Goal: Task Accomplishment & Management: Complete application form

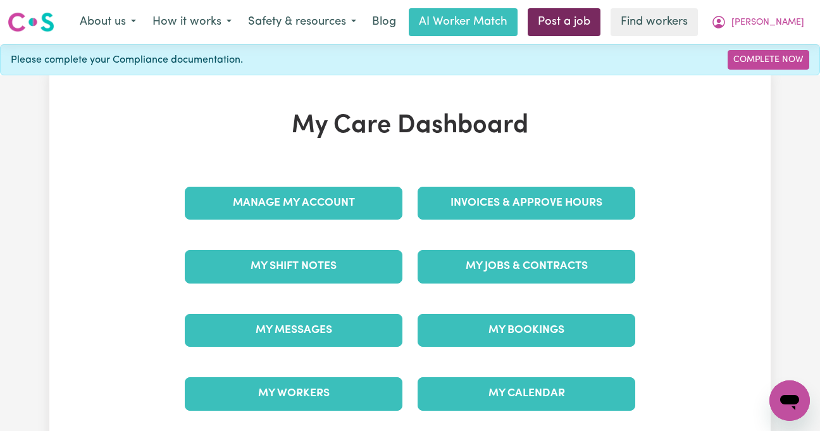
click at [599, 15] on link "Post a job" at bounding box center [564, 22] width 73 height 28
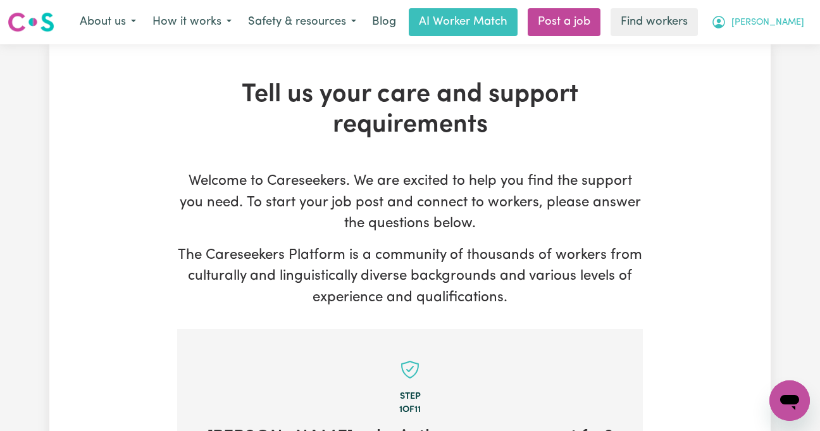
click at [726, 25] on icon "My Account" at bounding box center [718, 22] width 15 height 15
click at [774, 47] on link "My Dashboard" at bounding box center [762, 49] width 100 height 24
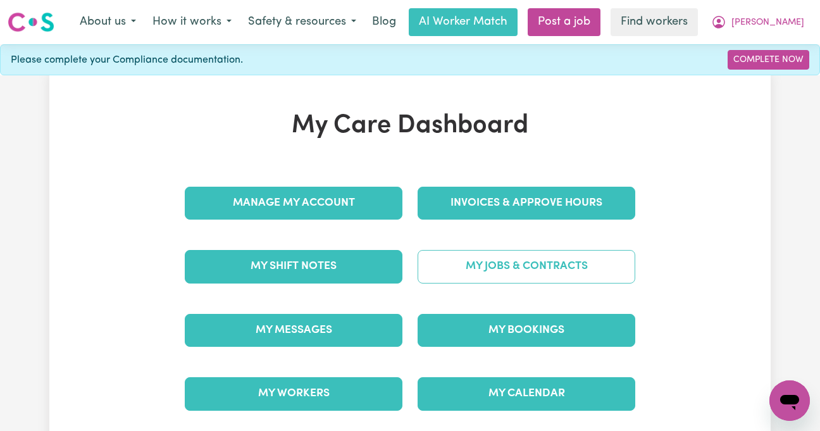
click at [550, 269] on link "My Jobs & Contracts" at bounding box center [526, 266] width 218 height 33
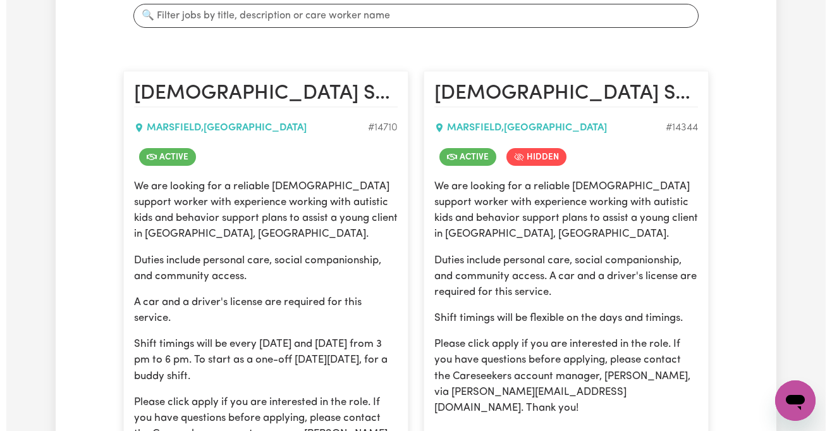
scroll to position [421, 0]
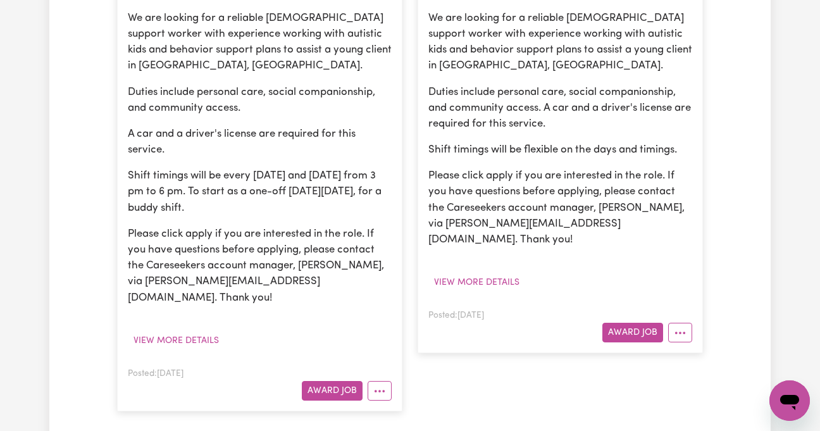
click at [166, 335] on article "[DEMOGRAPHIC_DATA] Support Worker Needed In [GEOGRAPHIC_DATA], [GEOGRAPHIC_DATA…" at bounding box center [259, 157] width 285 height 508
click at [203, 331] on button "View more details" at bounding box center [176, 341] width 97 height 20
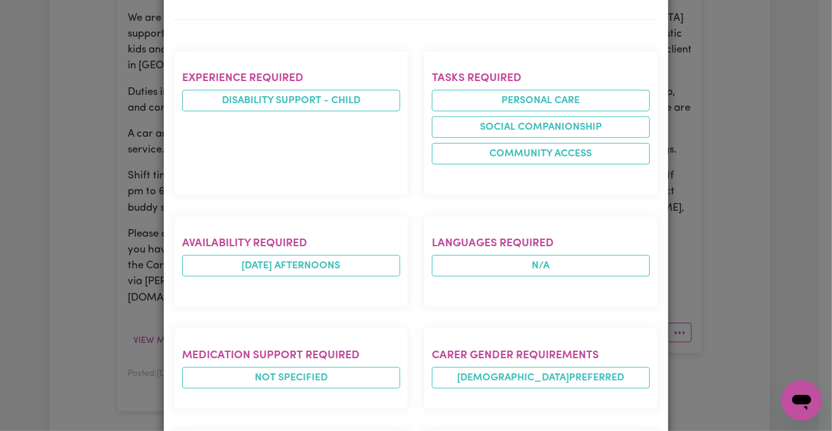
scroll to position [674, 0]
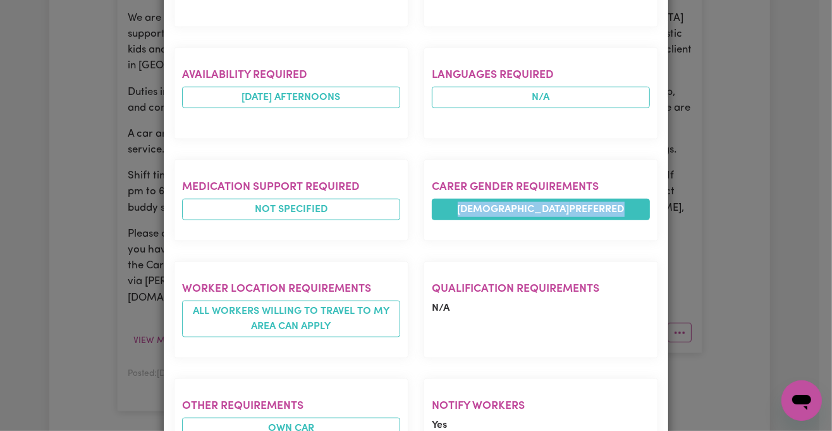
drag, startPoint x: 468, startPoint y: 166, endPoint x: 579, endPoint y: 164, distance: 110.7
click at [579, 199] on span "[DEMOGRAPHIC_DATA] preferred" at bounding box center [541, 210] width 218 height 22
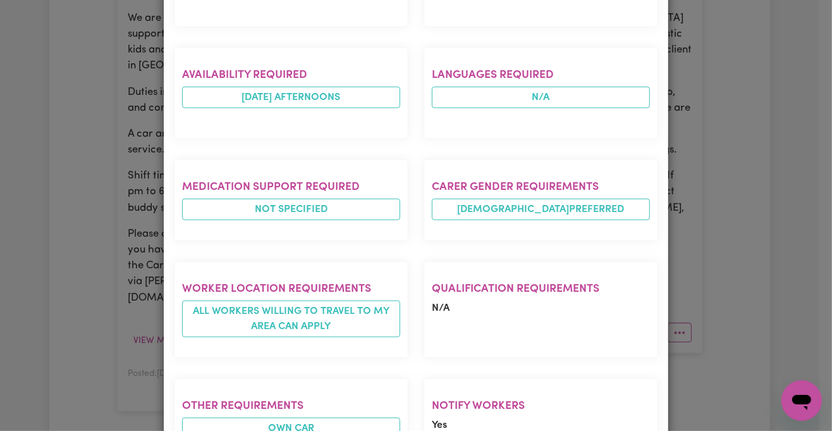
click at [82, 226] on div "Job Details [DEMOGRAPHIC_DATA] Support Worker Needed In [GEOGRAPHIC_DATA], [GEO…" at bounding box center [416, 215] width 832 height 431
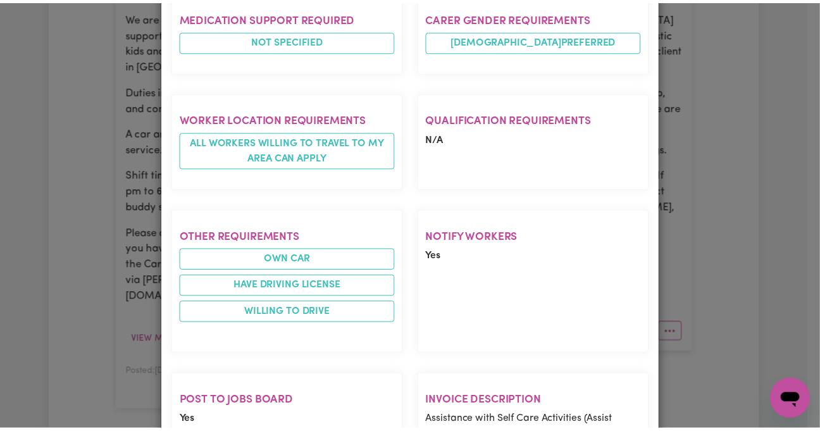
scroll to position [913, 0]
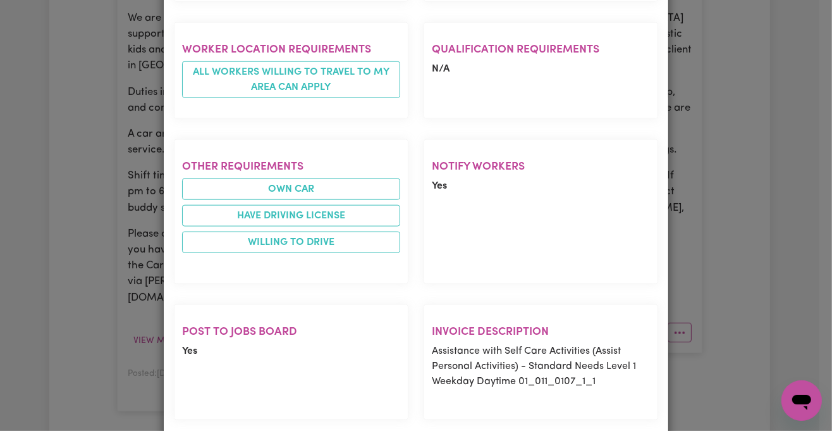
click at [113, 204] on div "Job Details [DEMOGRAPHIC_DATA] Support Worker Needed In [GEOGRAPHIC_DATA], [GEO…" at bounding box center [416, 215] width 832 height 431
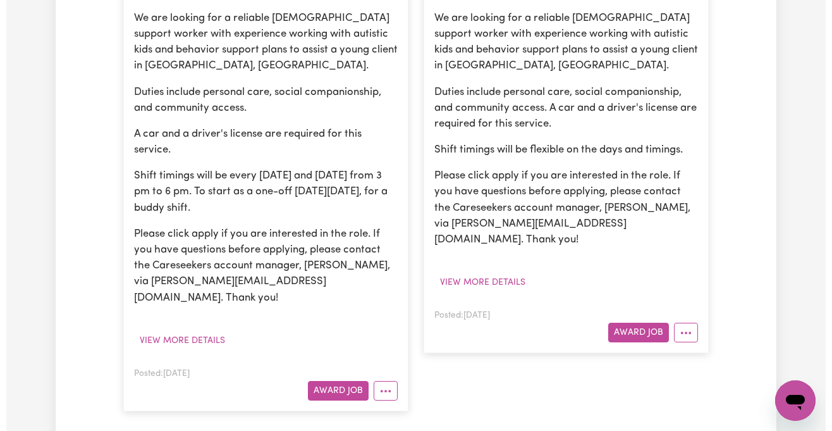
scroll to position [506, 0]
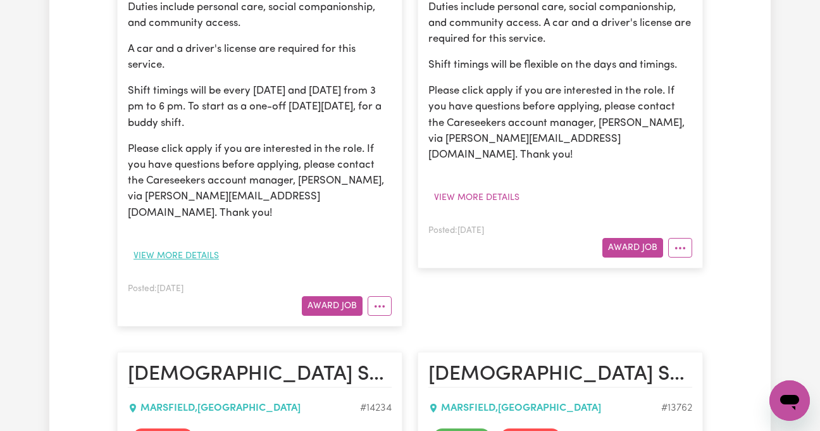
click at [178, 246] on button "View more details" at bounding box center [176, 256] width 97 height 20
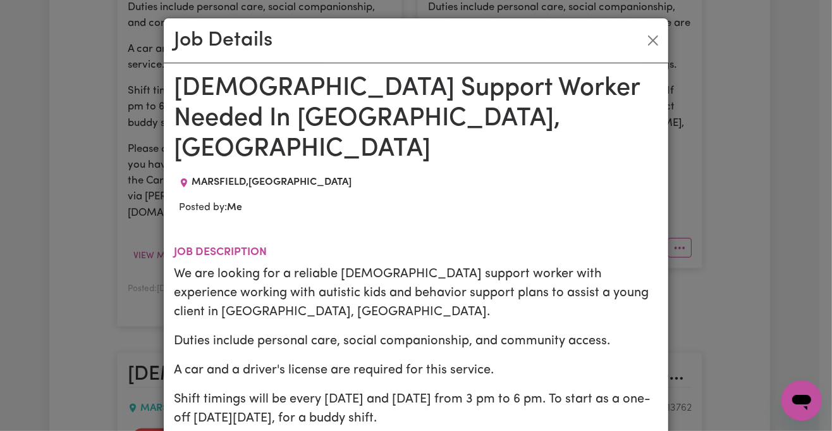
click at [318, 100] on h1 "[DEMOGRAPHIC_DATA] Support Worker Needed In [GEOGRAPHIC_DATA], [GEOGRAPHIC_DATA]" at bounding box center [416, 118] width 484 height 91
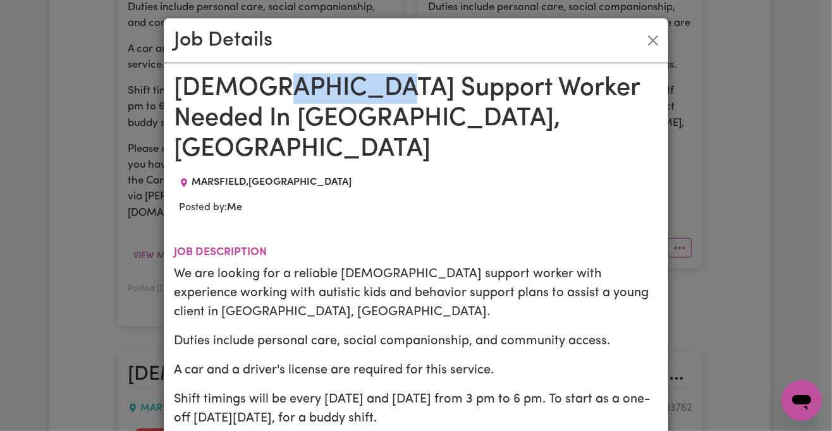
click at [318, 100] on h1 "[DEMOGRAPHIC_DATA] Support Worker Needed In [GEOGRAPHIC_DATA], [GEOGRAPHIC_DATA]" at bounding box center [416, 118] width 484 height 91
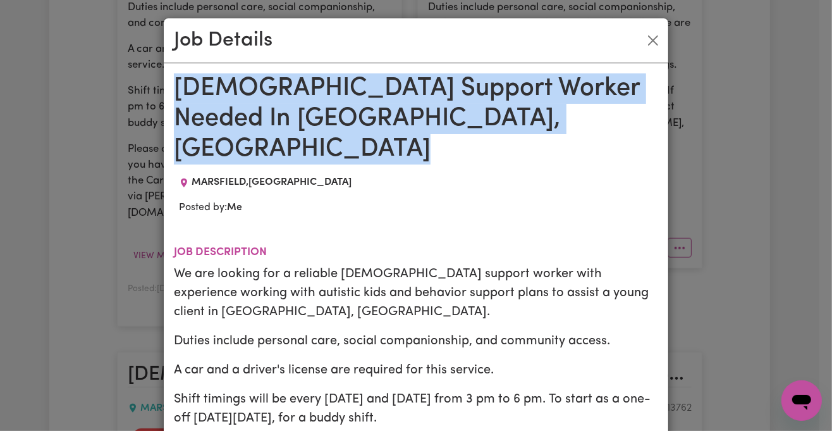
click at [318, 100] on h1 "[DEMOGRAPHIC_DATA] Support Worker Needed In [GEOGRAPHIC_DATA], [GEOGRAPHIC_DATA]" at bounding box center [416, 118] width 484 height 91
copy h1 "[DEMOGRAPHIC_DATA] Support Worker Needed In [GEOGRAPHIC_DATA], [GEOGRAPHIC_DATA]"
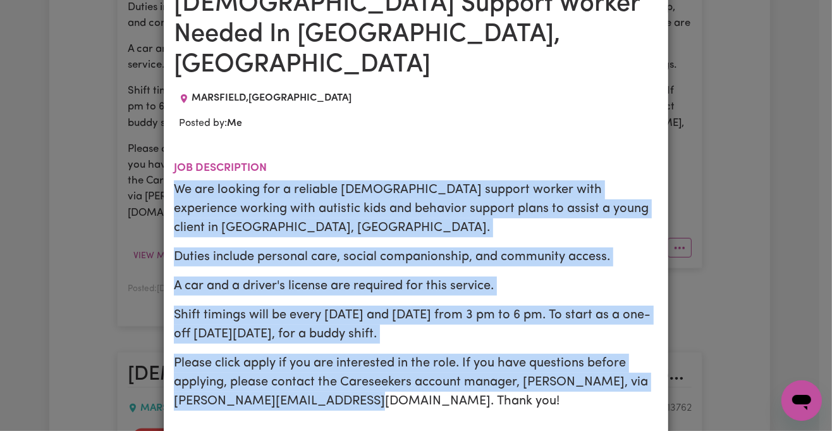
drag, startPoint x: 167, startPoint y: 161, endPoint x: 450, endPoint y: 362, distance: 347.0
click at [450, 362] on section "Job description We are looking for a reliable [DEMOGRAPHIC_DATA] support worker…" at bounding box center [416, 291] width 484 height 300
copy div "We are looking for a reliable [DEMOGRAPHIC_DATA] support worker with experience…"
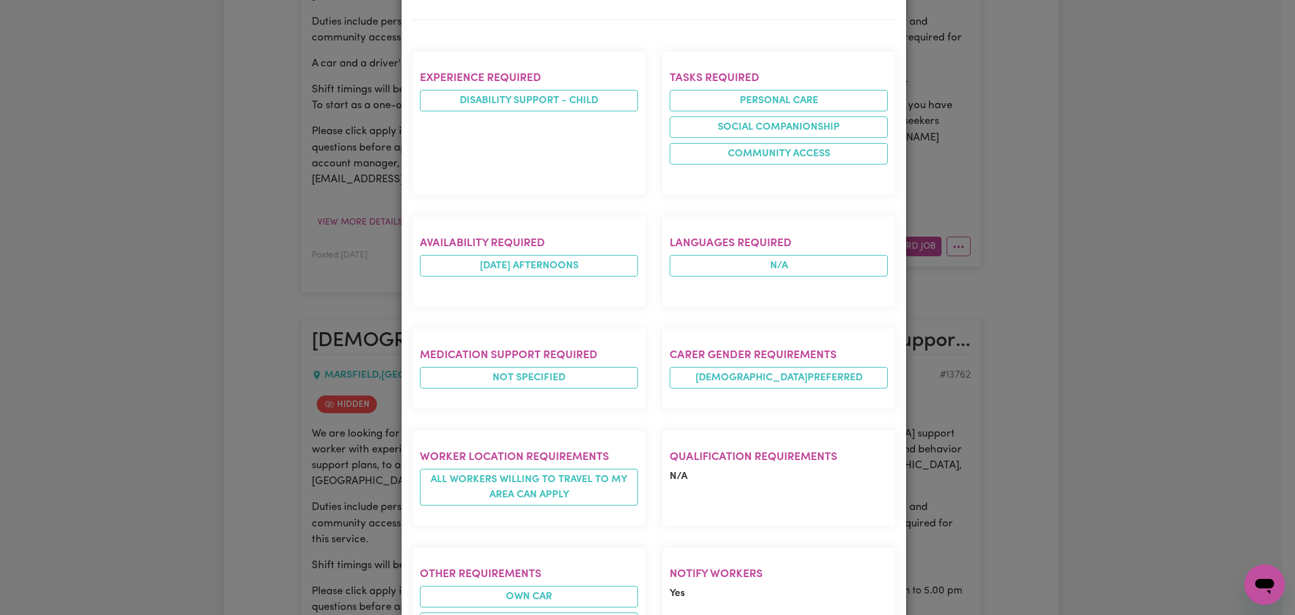
scroll to position [729, 0]
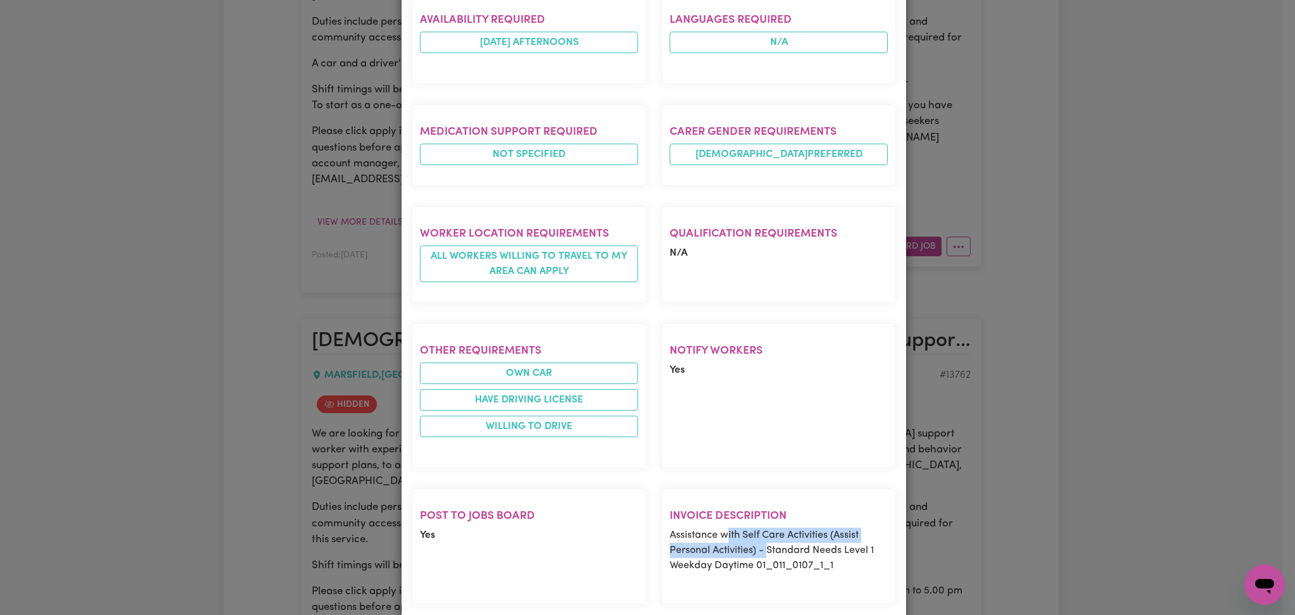
drag, startPoint x: 724, startPoint y: 485, endPoint x: 765, endPoint y: 507, distance: 46.1
click at [764, 528] on p "Assistance with Self Care Activities (Assist Personal Activities) - Standard Ne…" at bounding box center [779, 551] width 218 height 46
click at [180, 364] on div "Job Details [DEMOGRAPHIC_DATA] Support Worker Needed In [GEOGRAPHIC_DATA], [GEO…" at bounding box center [647, 307] width 1295 height 615
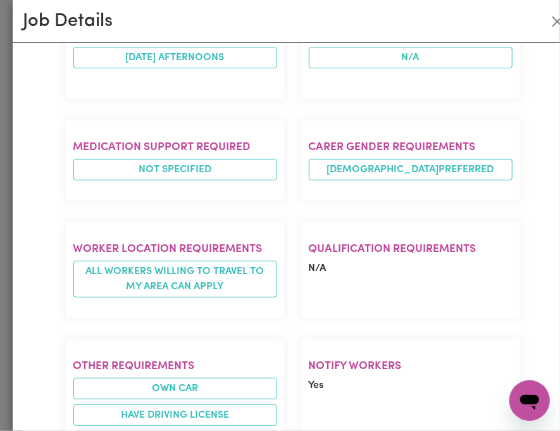
scroll to position [841, 0]
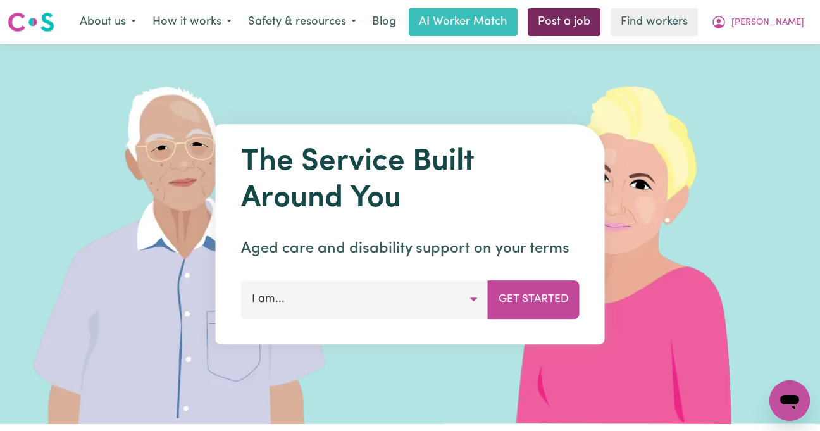
click at [600, 25] on link "Post a job" at bounding box center [564, 22] width 73 height 28
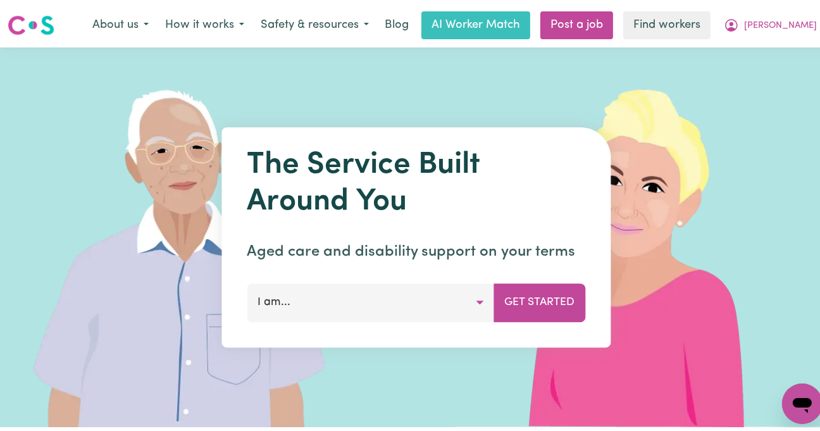
scroll to position [328, 0]
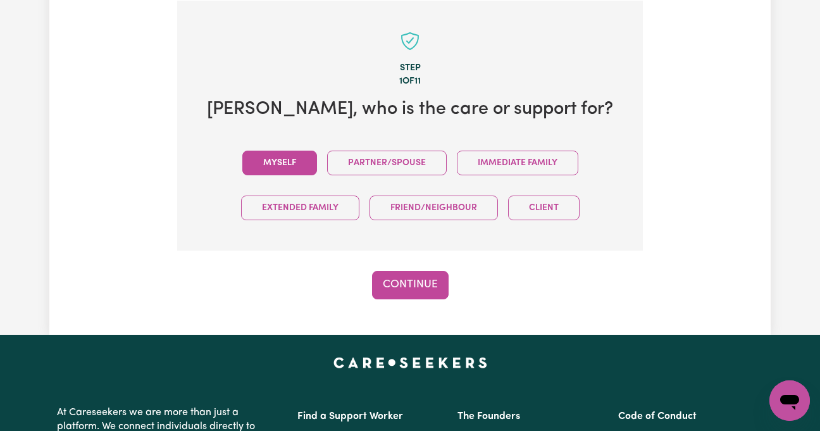
click at [276, 171] on button "Myself" at bounding box center [279, 163] width 75 height 25
click at [417, 274] on button "Continue" at bounding box center [410, 285] width 77 height 28
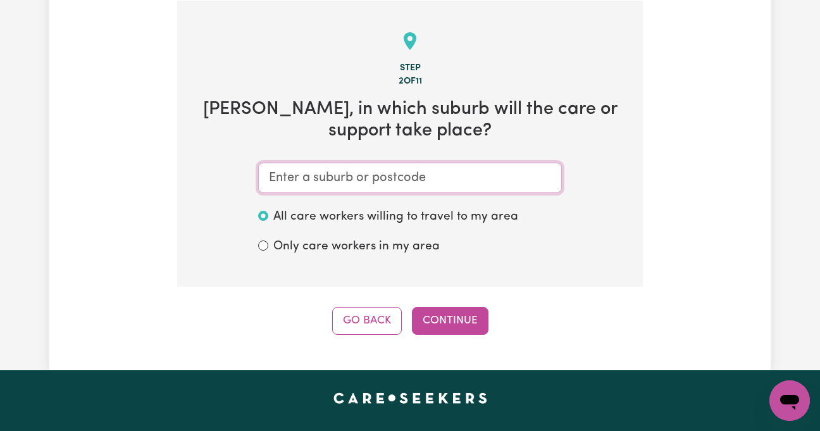
click at [279, 177] on input "text" at bounding box center [410, 178] width 304 height 30
paste input "Marsfield"
type input "Marsfield"
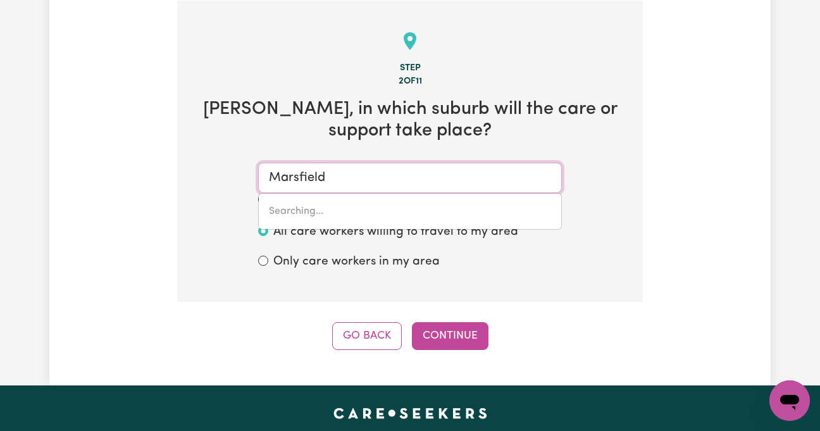
type input "Marsfield, New South Wales, 2122"
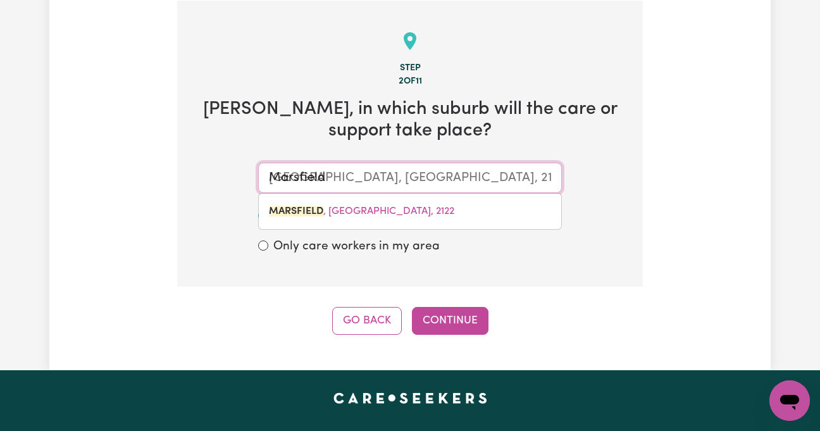
click at [305, 211] on mark "MARSFIELD" at bounding box center [296, 211] width 54 height 10
type input "MARSFIELD, New South Wales, 2122"
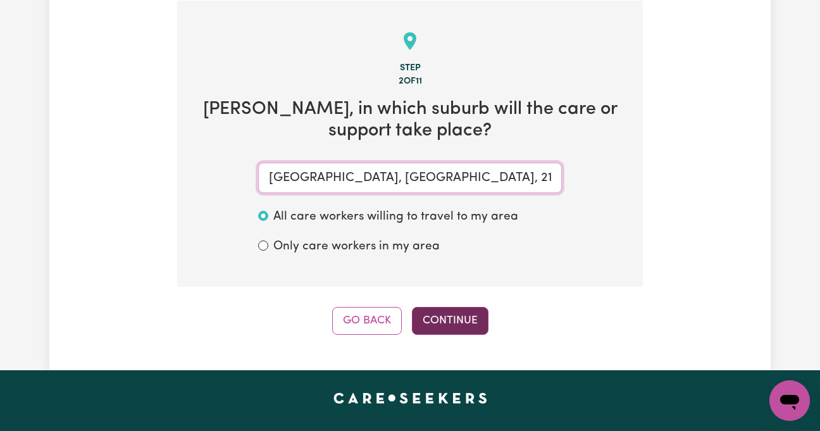
type input "MARSFIELD, New South Wales, 2122"
click at [456, 317] on button "Continue" at bounding box center [450, 321] width 77 height 28
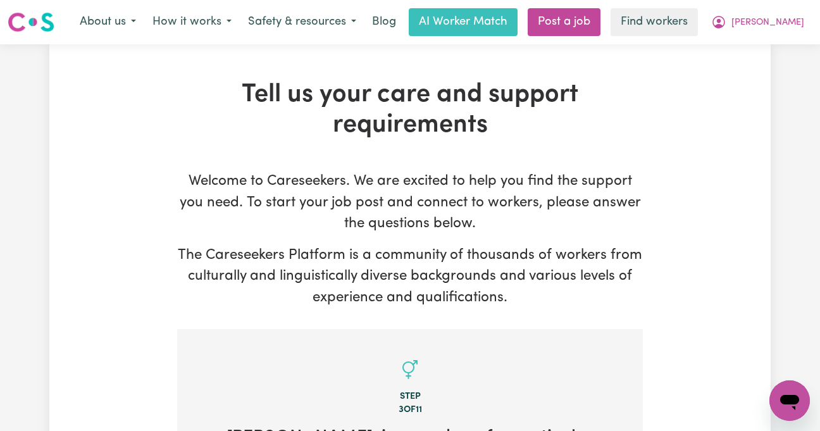
scroll to position [421, 0]
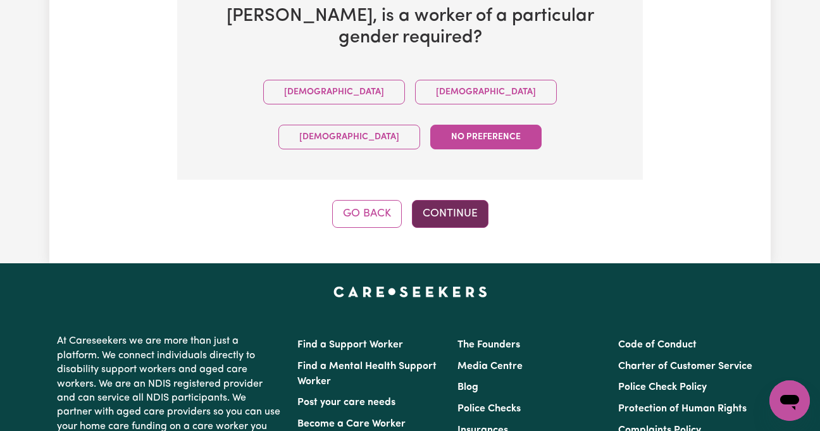
click at [436, 200] on button "Continue" at bounding box center [450, 214] width 77 height 28
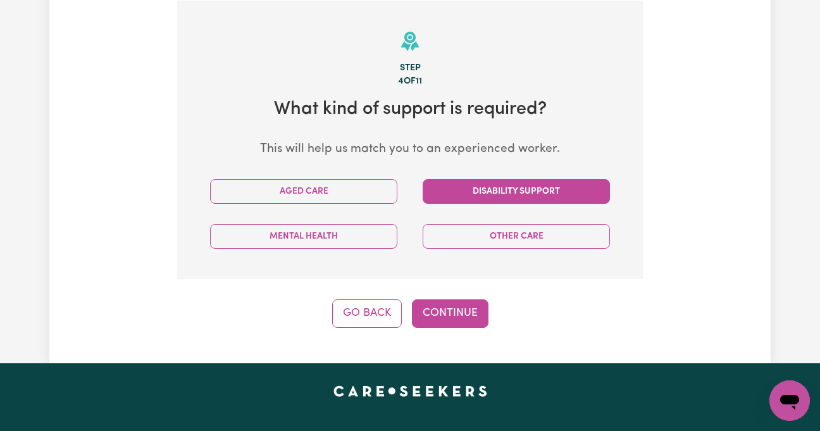
click at [466, 190] on button "Disability Support" at bounding box center [516, 191] width 187 height 25
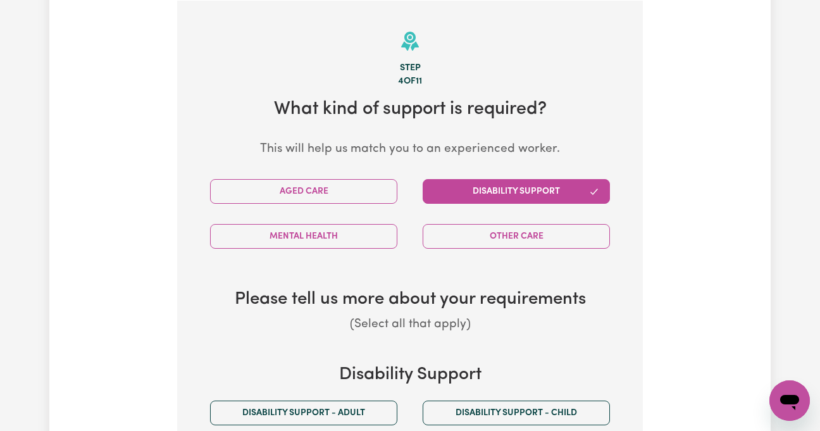
scroll to position [581, 0]
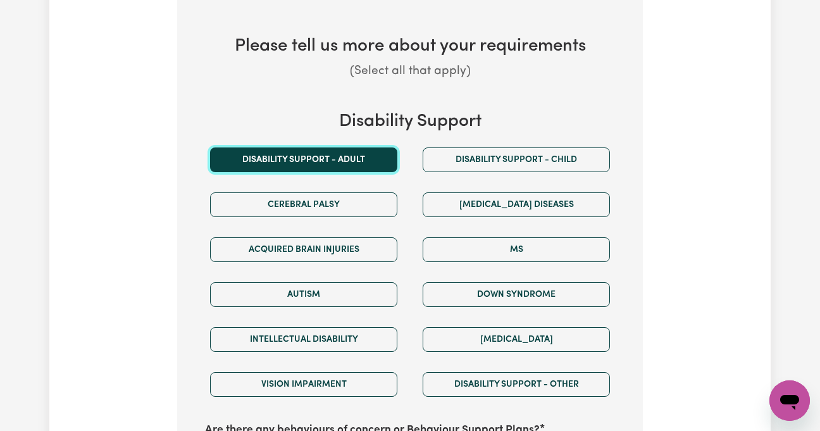
click at [340, 164] on button "Disability support - Adult" at bounding box center [303, 159] width 187 height 25
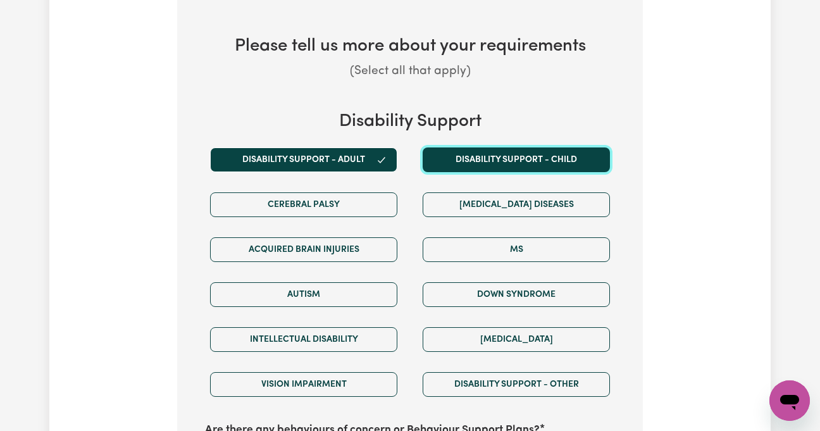
click at [552, 154] on button "Disability support - Child" at bounding box center [516, 159] width 187 height 25
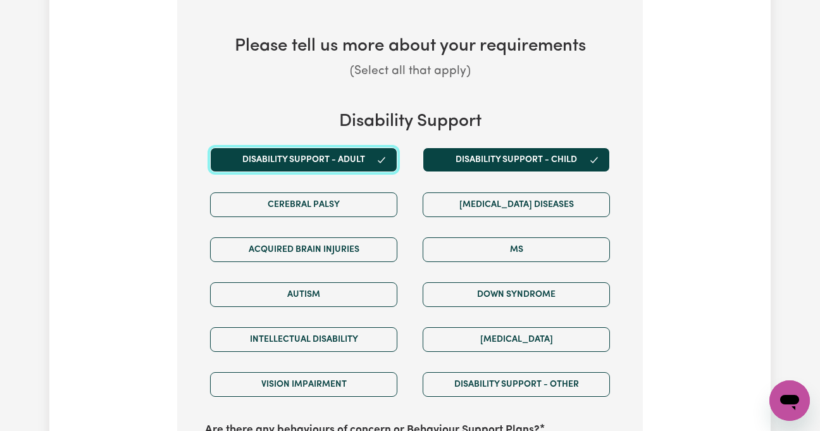
click at [340, 153] on button "Disability support - Adult" at bounding box center [303, 159] width 187 height 25
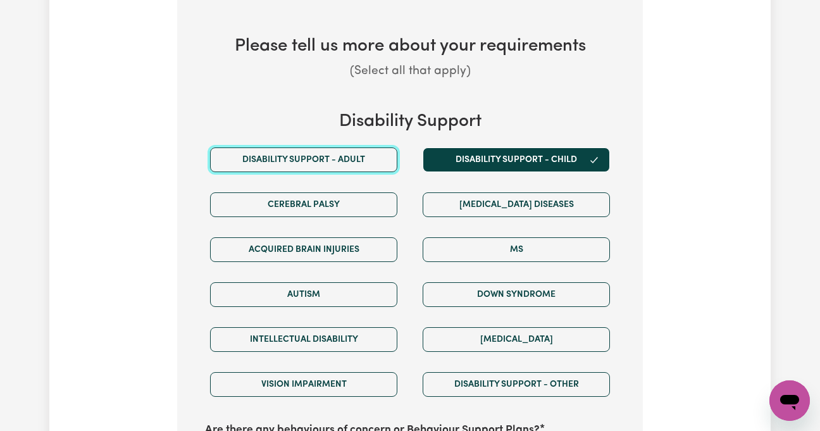
scroll to position [665, 0]
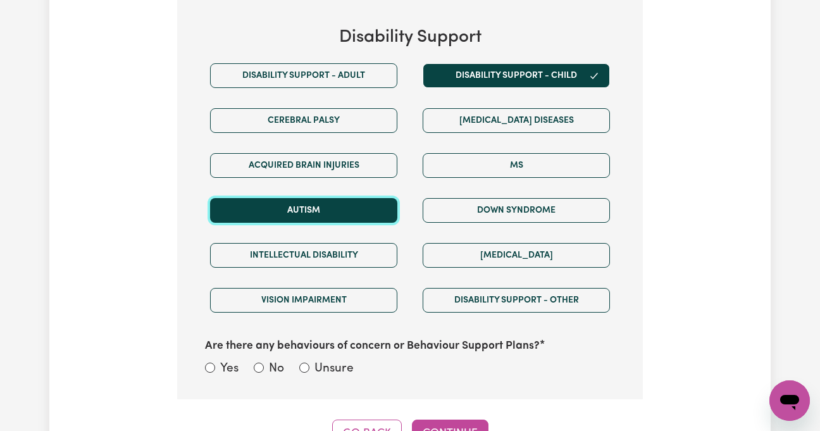
click at [288, 211] on button "Autism" at bounding box center [303, 210] width 187 height 25
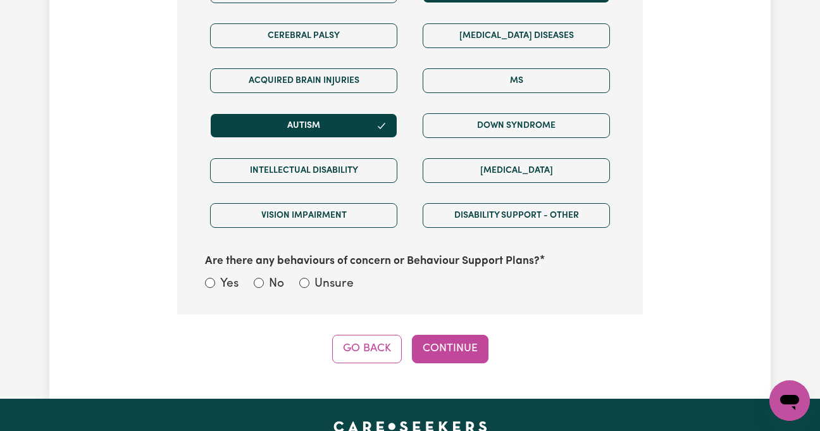
click at [322, 288] on label "Unsure" at bounding box center [333, 284] width 39 height 18
click at [309, 288] on input "Unsure" at bounding box center [304, 283] width 10 height 10
radio input "true"
click at [455, 352] on button "Continue" at bounding box center [450, 349] width 77 height 28
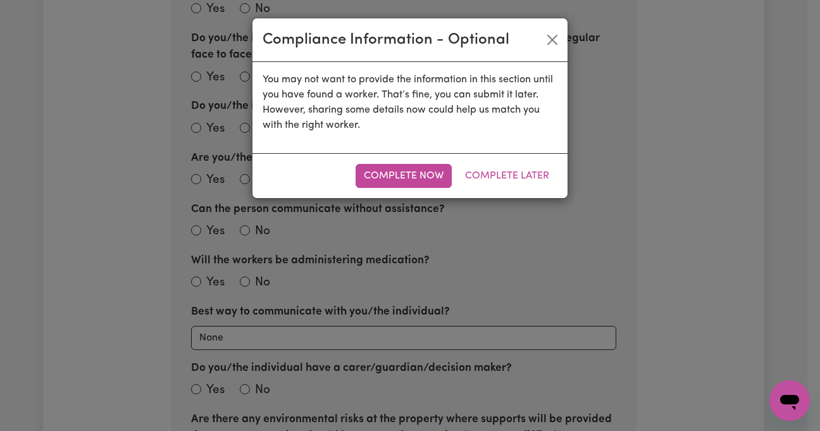
scroll to position [328, 0]
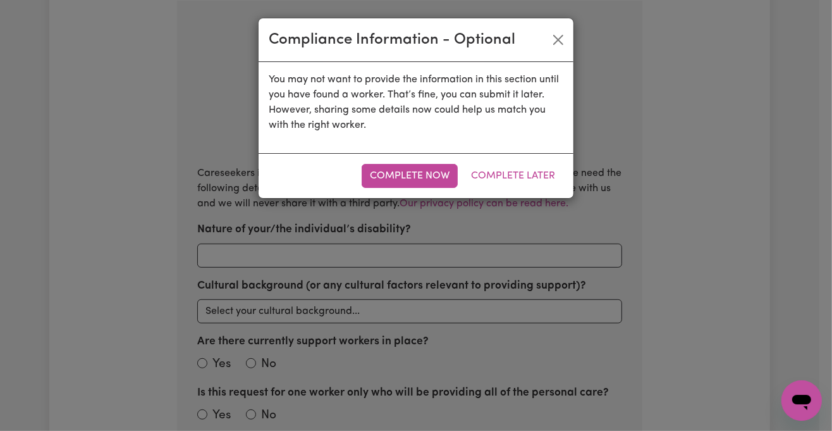
radio input "true"
select select "NDIS_FUNDING_PLAN_MANAGED"
click at [522, 188] on div "Complete Now Complete Later" at bounding box center [416, 175] width 315 height 45
click at [522, 181] on button "Complete Later" at bounding box center [513, 176] width 101 height 24
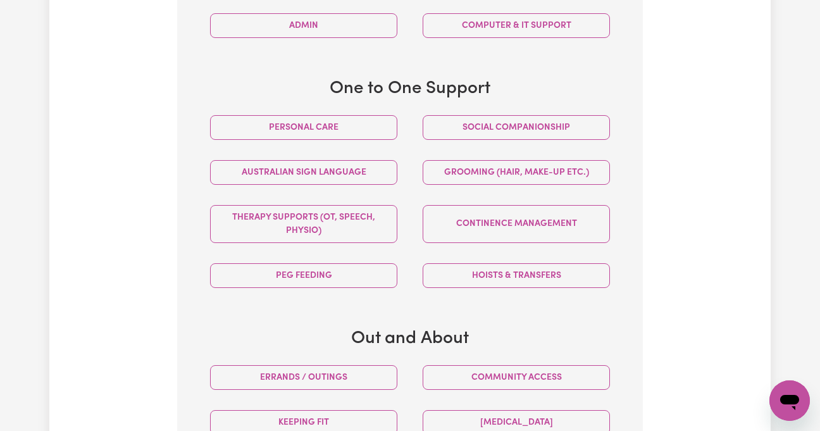
scroll to position [750, 0]
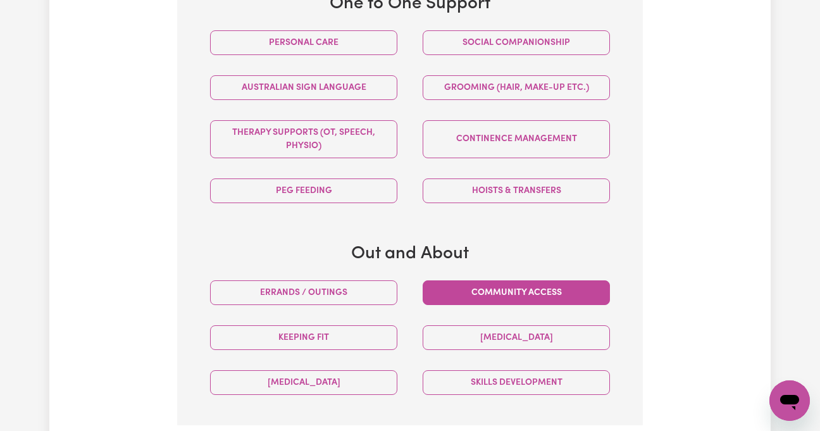
click at [525, 301] on button "Community access" at bounding box center [516, 292] width 187 height 25
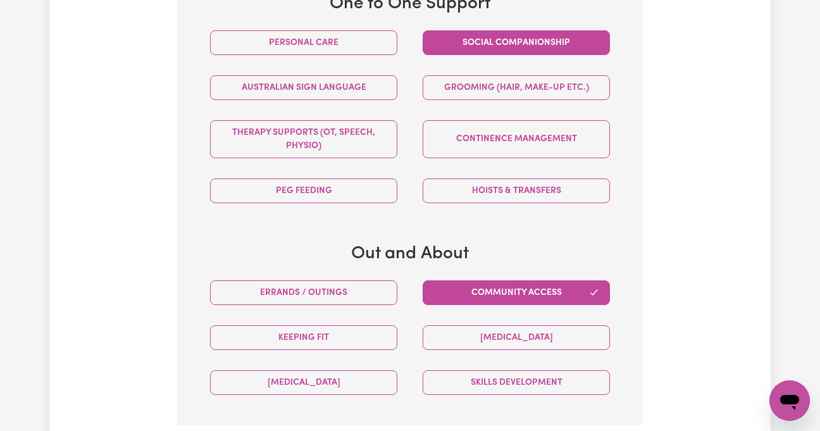
click at [531, 44] on button "Social companionship" at bounding box center [516, 42] width 187 height 25
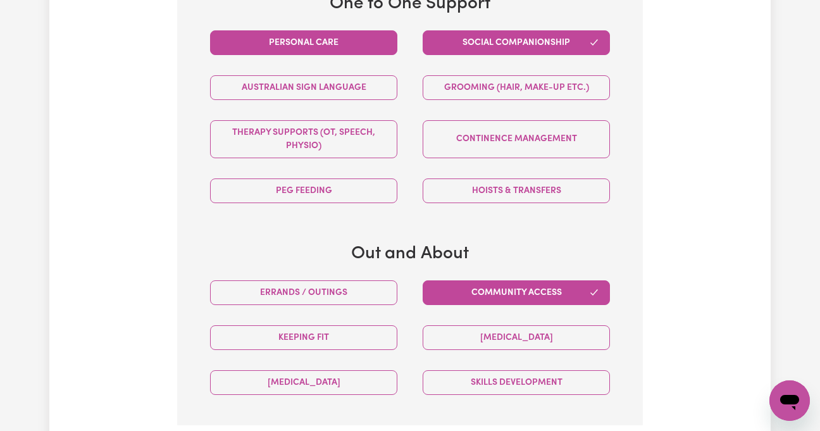
click at [269, 45] on button "Personal care" at bounding box center [303, 42] width 187 height 25
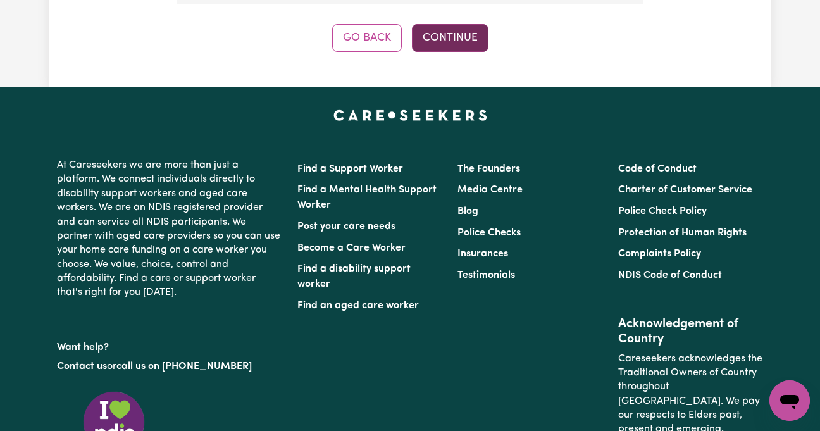
click at [440, 40] on button "Continue" at bounding box center [450, 38] width 77 height 28
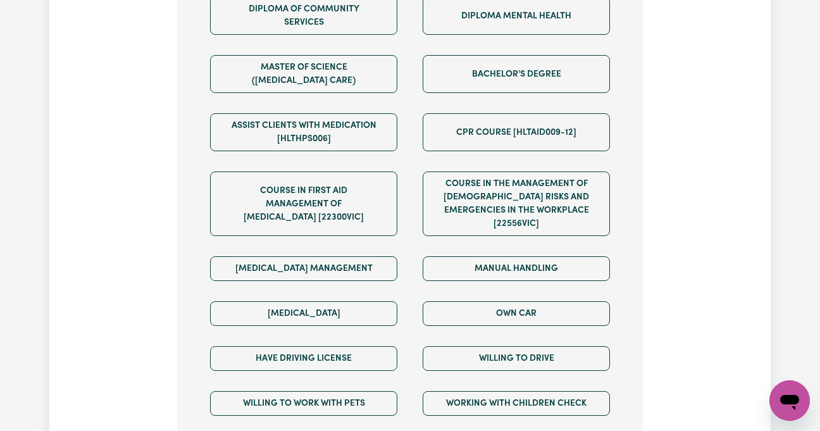
scroll to position [834, 0]
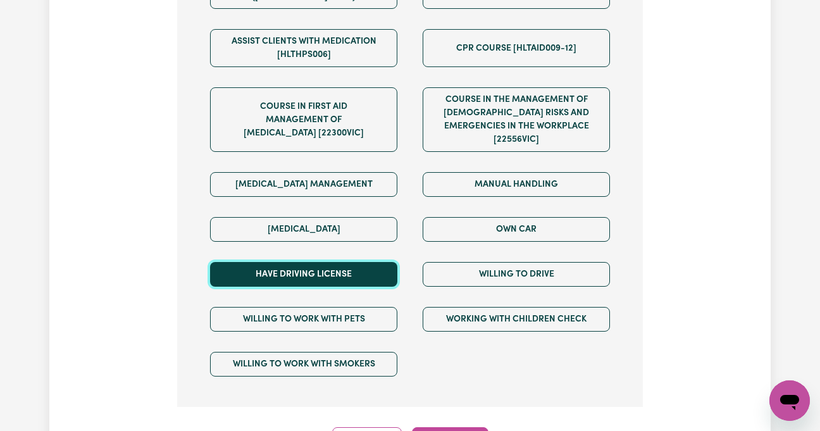
click at [312, 283] on button "Have driving license" at bounding box center [303, 274] width 187 height 25
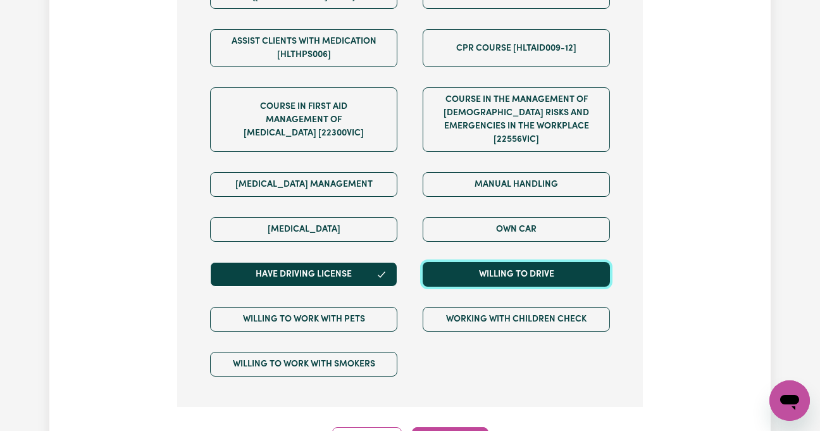
click at [540, 268] on button "Willing to drive" at bounding box center [516, 274] width 187 height 25
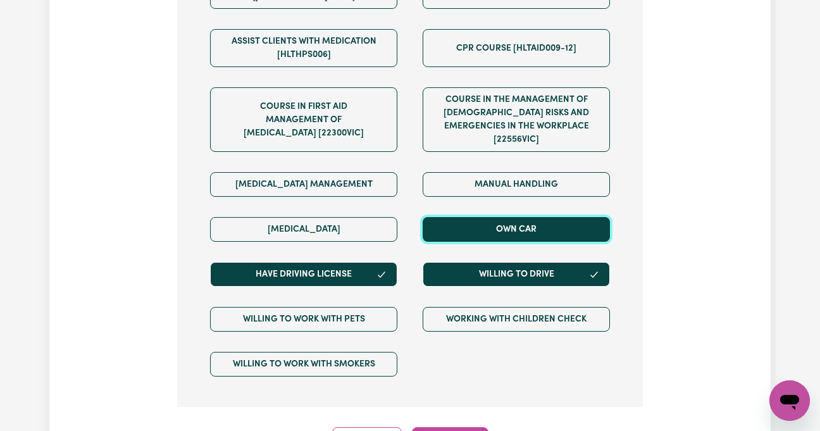
click at [536, 220] on button "Own Car" at bounding box center [516, 229] width 187 height 25
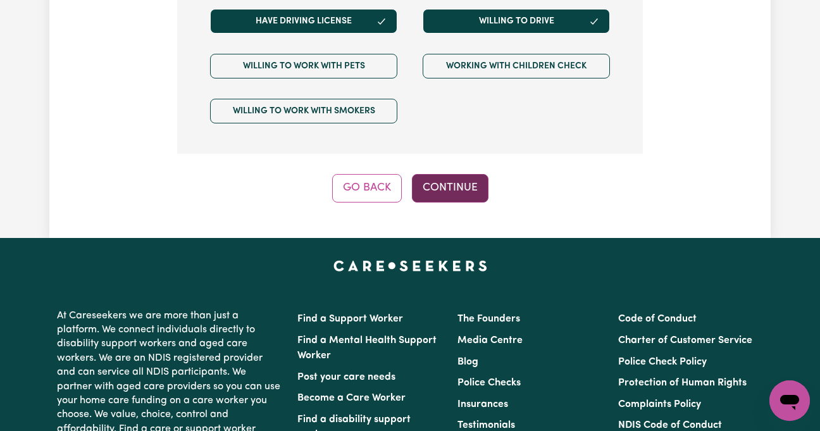
click at [461, 202] on button "Continue" at bounding box center [450, 188] width 77 height 28
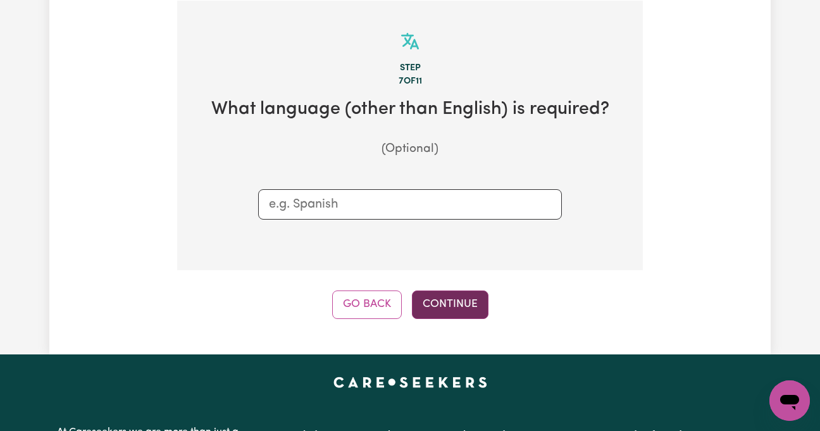
click at [479, 295] on button "Continue" at bounding box center [450, 304] width 77 height 28
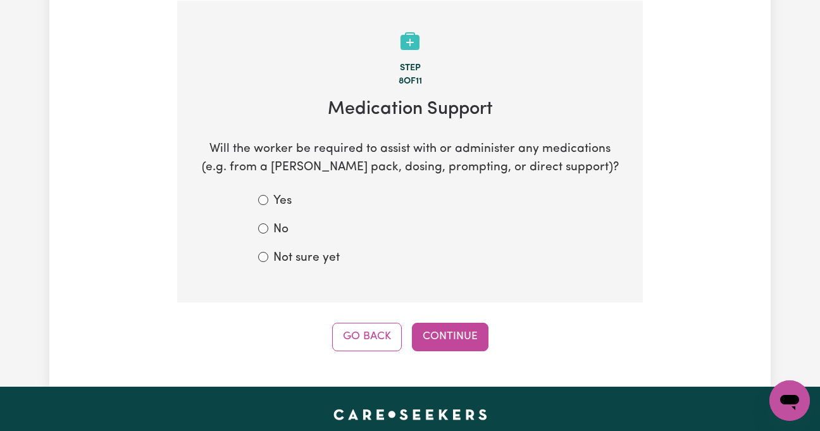
click at [291, 256] on label "Not sure yet" at bounding box center [306, 258] width 66 height 18
click at [268, 256] on input "Not sure yet" at bounding box center [263, 257] width 10 height 10
radio input "true"
click at [481, 344] on button "Continue" at bounding box center [450, 337] width 77 height 28
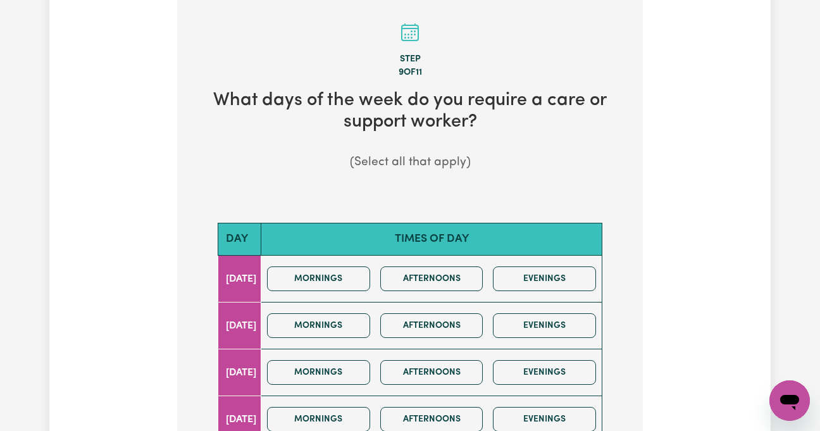
scroll to position [506, 0]
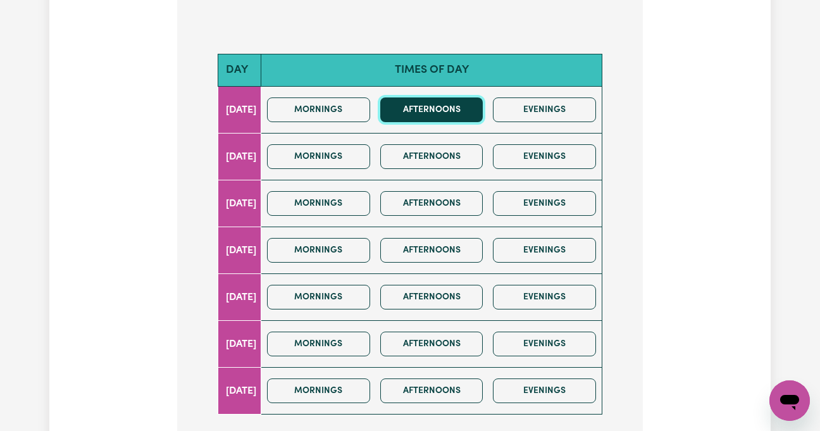
click at [443, 113] on button "Afternoons" at bounding box center [431, 109] width 103 height 25
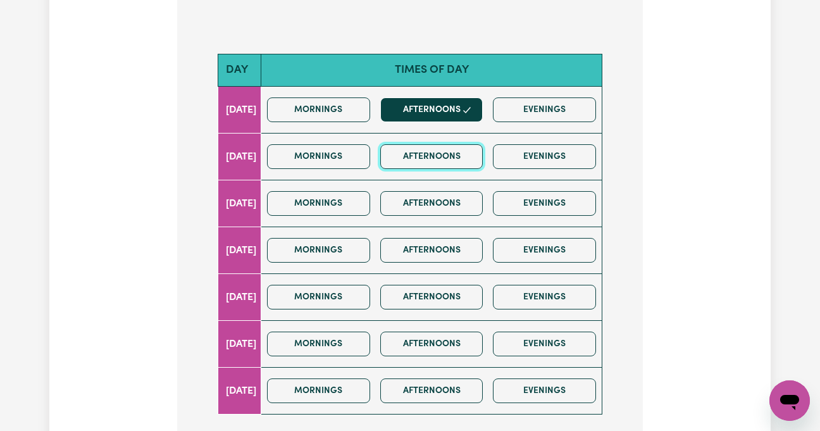
drag, startPoint x: 447, startPoint y: 147, endPoint x: 447, endPoint y: 170, distance: 22.8
click at [447, 149] on button "Afternoons" at bounding box center [431, 156] width 103 height 25
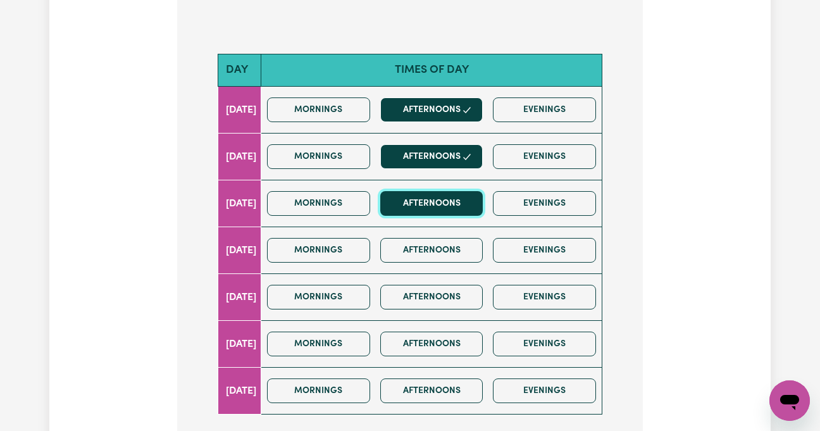
click at [447, 214] on button "Afternoons" at bounding box center [431, 203] width 103 height 25
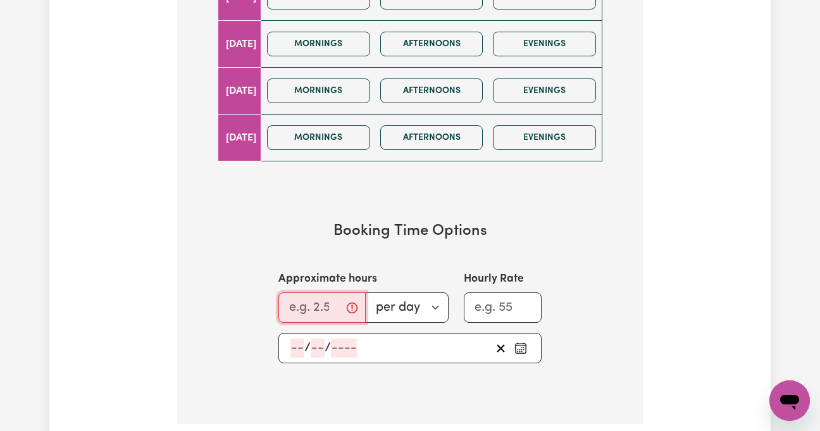
click at [292, 309] on input "Approximate hours" at bounding box center [321, 307] width 87 height 30
type input "3"
click at [292, 340] on input "number" at bounding box center [297, 347] width 14 height 19
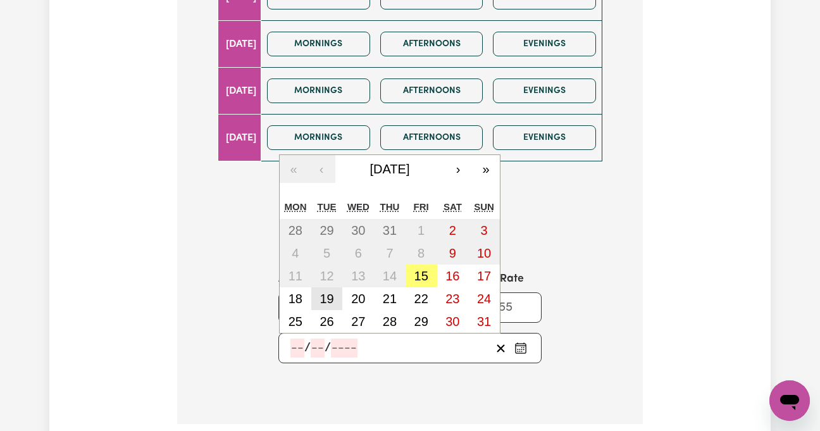
click at [333, 299] on abbr "19" at bounding box center [326, 299] width 14 height 14
type input "2025-08-19"
type input "19"
type input "8"
type input "2025"
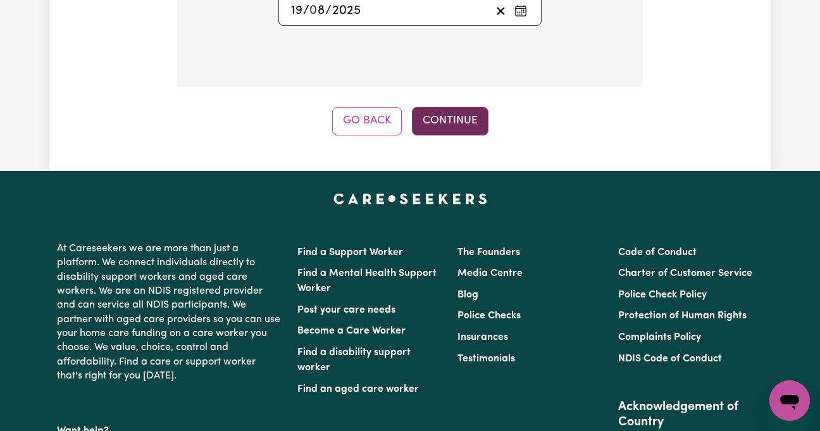
click at [472, 123] on button "Continue" at bounding box center [450, 121] width 77 height 28
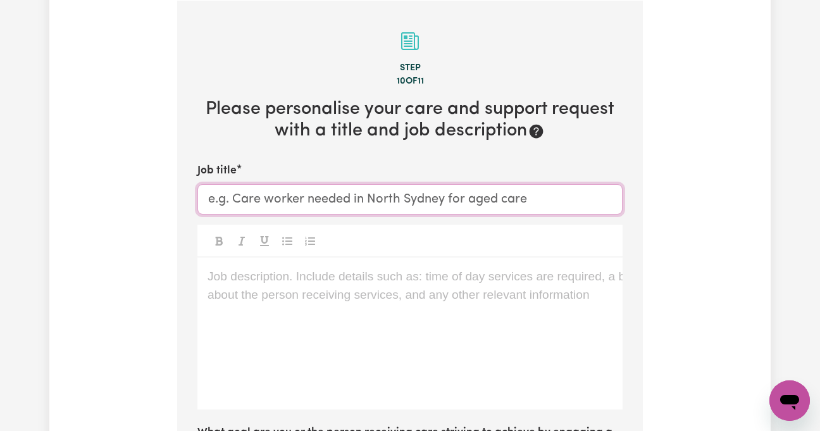
click at [290, 194] on input "Job title" at bounding box center [409, 199] width 425 height 30
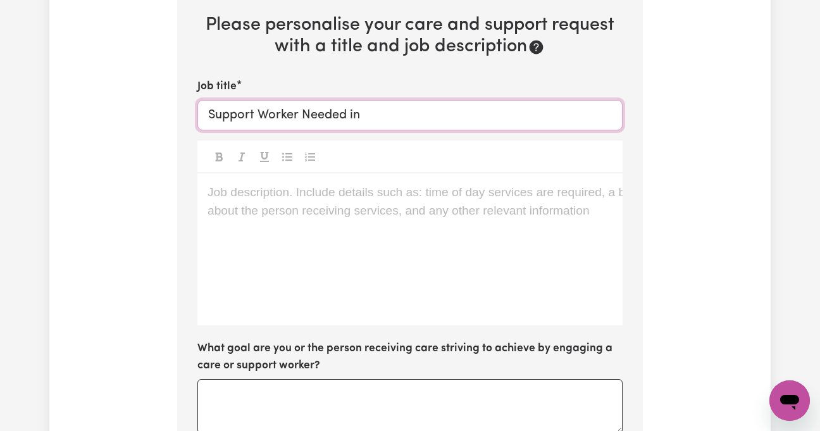
click at [207, 114] on input "Support Worker Needed in" at bounding box center [409, 115] width 425 height 30
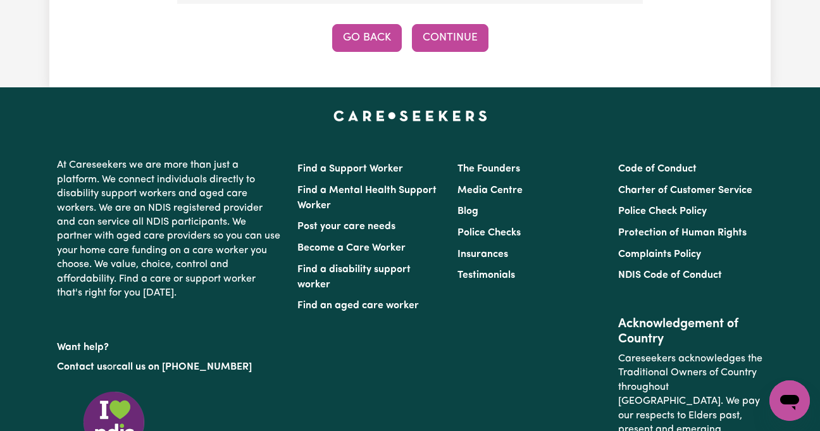
type input "Female Support Worker Needed in"
click at [360, 36] on button "Go Back" at bounding box center [367, 38] width 70 height 28
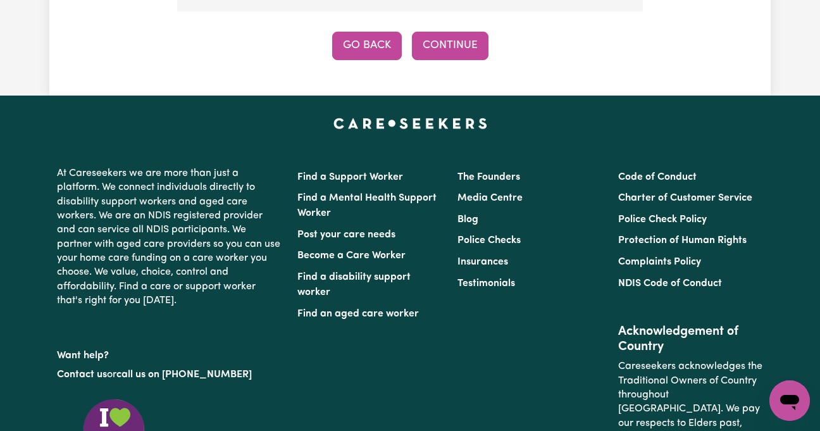
click at [378, 42] on button "Go Back" at bounding box center [367, 46] width 70 height 28
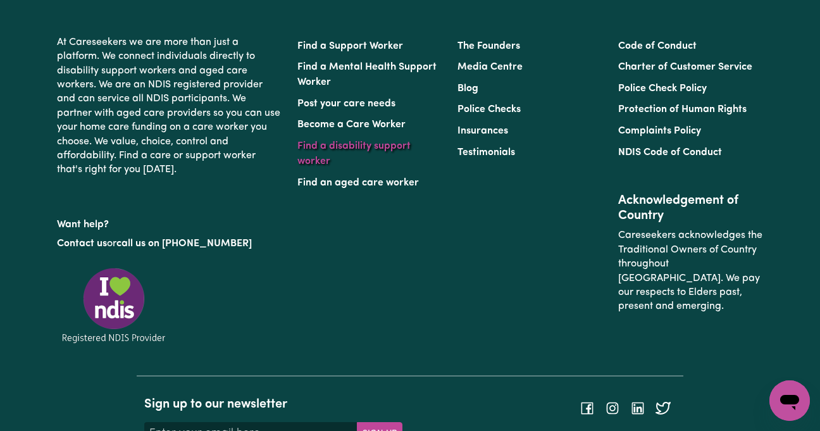
scroll to position [581, 0]
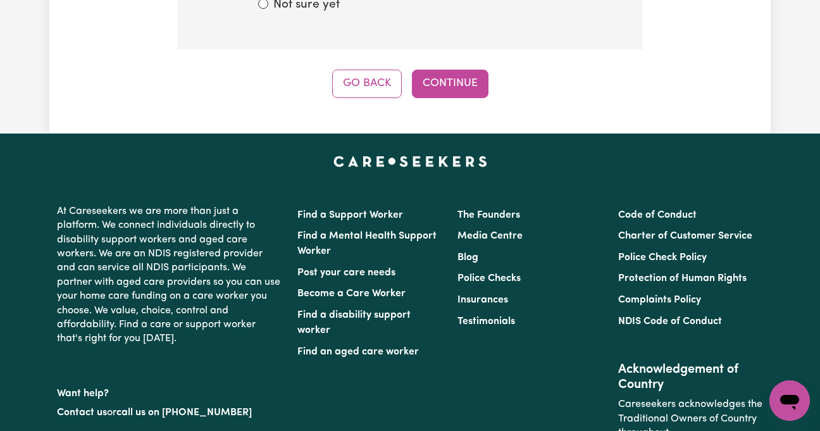
click at [365, 78] on button "Go Back" at bounding box center [367, 84] width 70 height 28
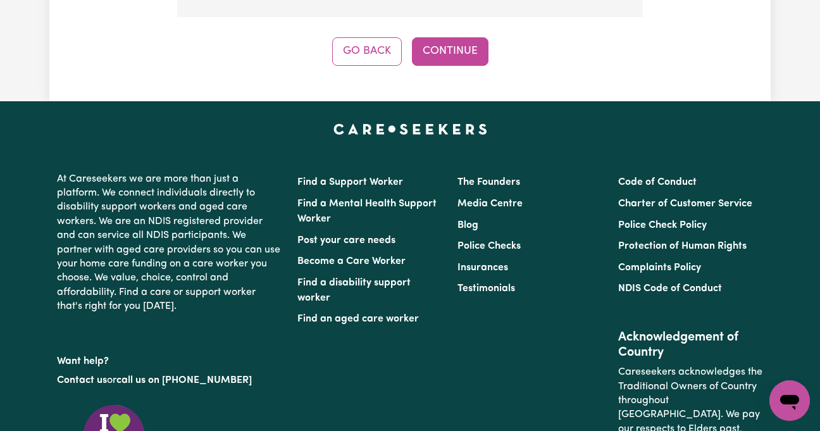
scroll to position [328, 0]
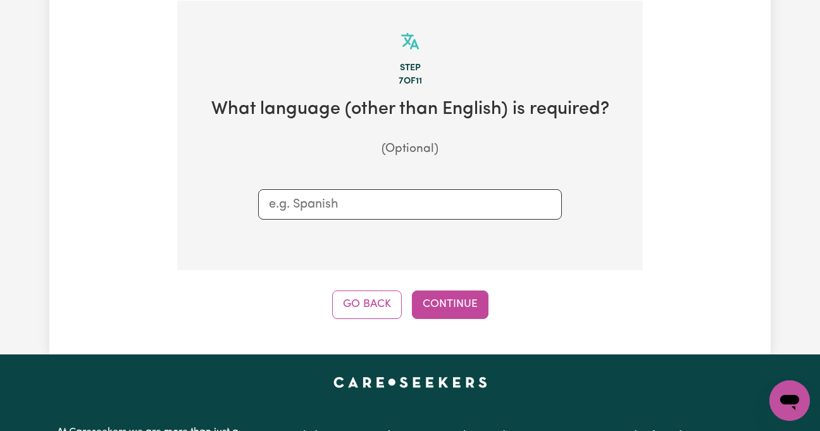
click at [375, 288] on div "Step 7 of 11 What language (other than English) is required? (Optional) Go Back…" at bounding box center [410, 160] width 466 height 318
click at [377, 307] on button "Go Back" at bounding box center [367, 304] width 70 height 28
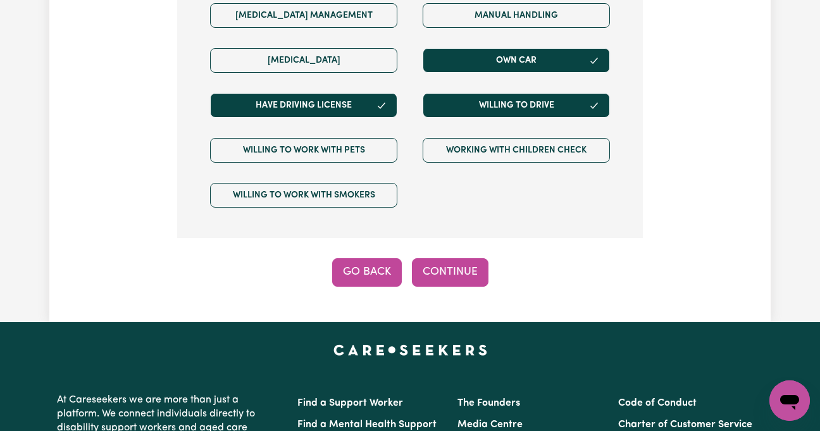
click at [373, 286] on button "Go Back" at bounding box center [367, 272] width 70 height 28
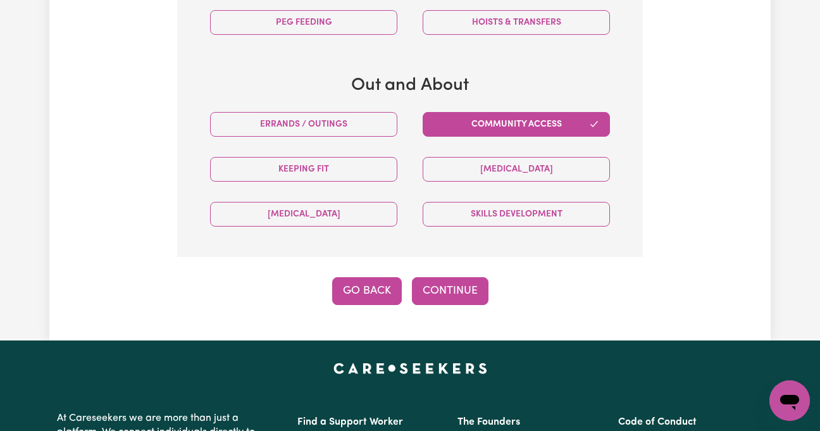
click at [368, 292] on button "Go Back" at bounding box center [367, 291] width 70 height 28
select select "NDIS_FUNDING_PLAN_MANAGED"
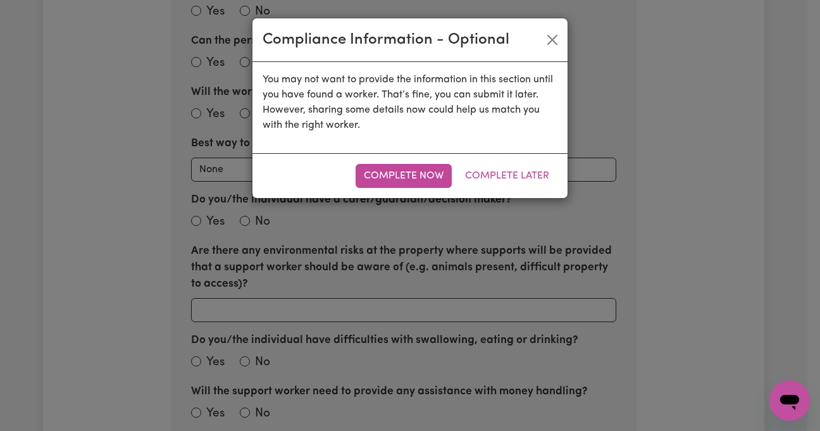
scroll to position [328, 0]
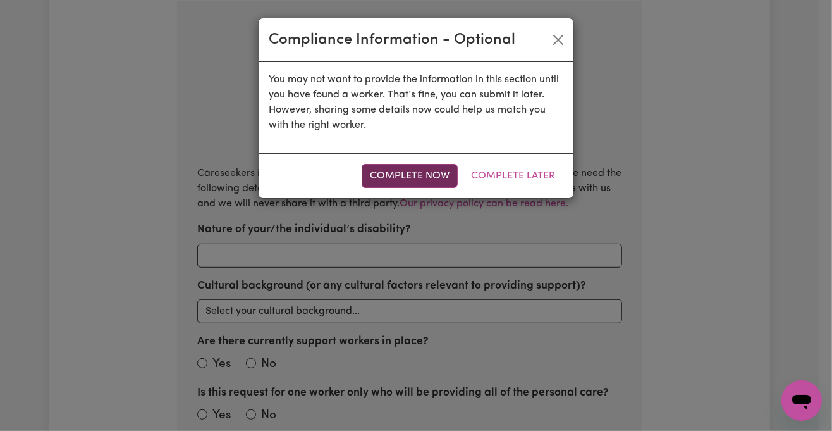
click at [408, 183] on button "Complete Now" at bounding box center [410, 176] width 96 height 24
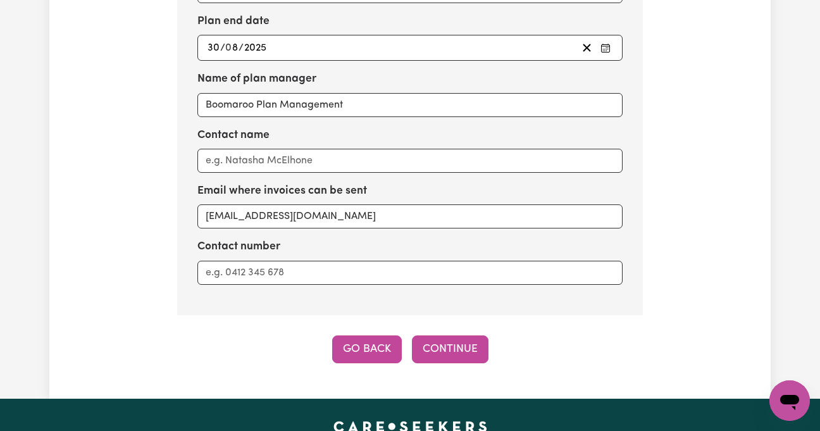
click at [366, 345] on button "Go Back" at bounding box center [367, 349] width 70 height 28
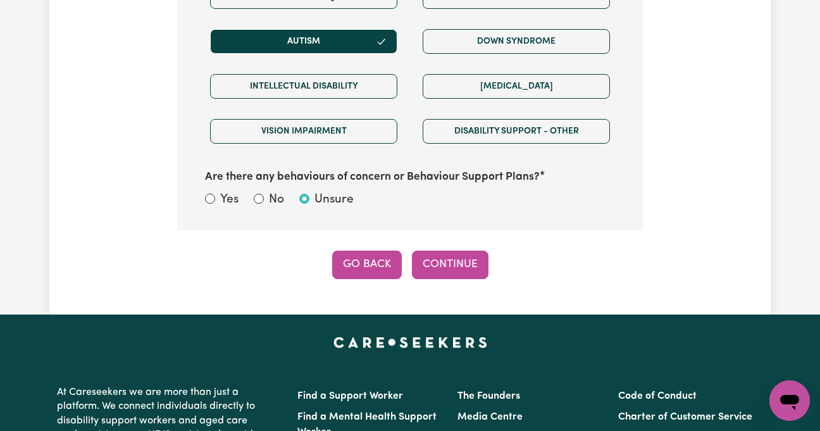
click at [378, 255] on button "Go Back" at bounding box center [367, 264] width 70 height 28
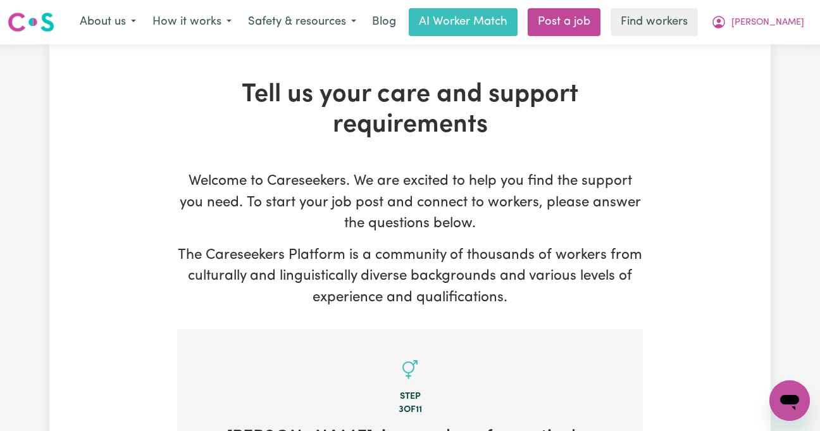
scroll to position [168, 0]
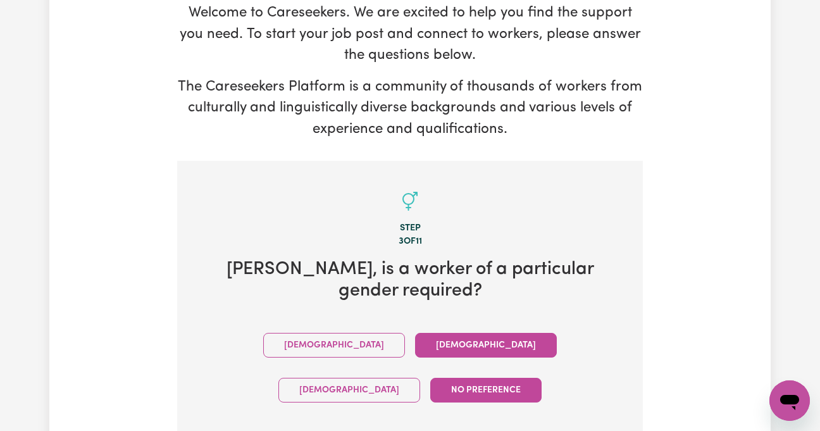
click at [415, 333] on button "Female" at bounding box center [486, 345] width 142 height 25
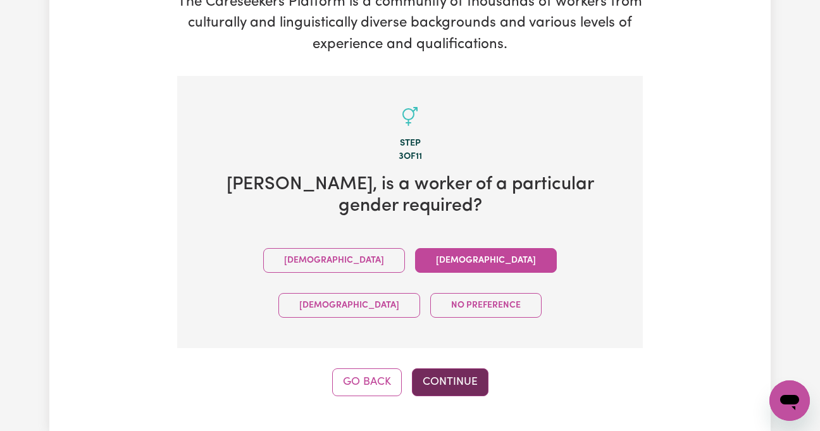
click at [455, 368] on button "Continue" at bounding box center [450, 382] width 77 height 28
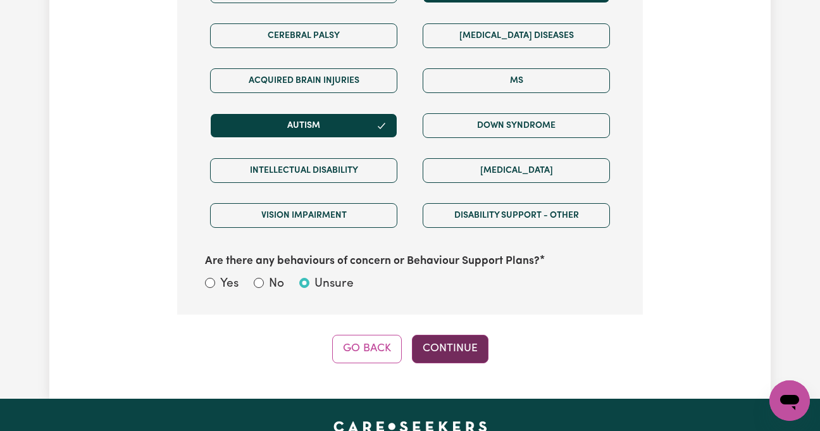
click at [461, 345] on button "Continue" at bounding box center [450, 349] width 77 height 28
select select "NDIS_FUNDING_PLAN_MANAGED"
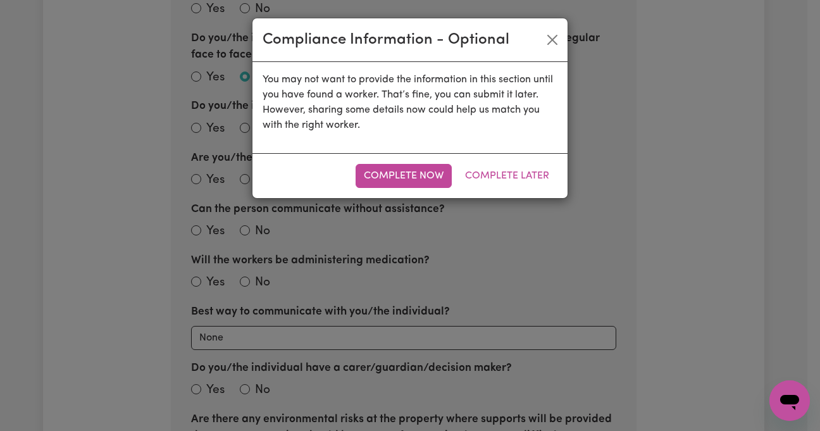
scroll to position [328, 0]
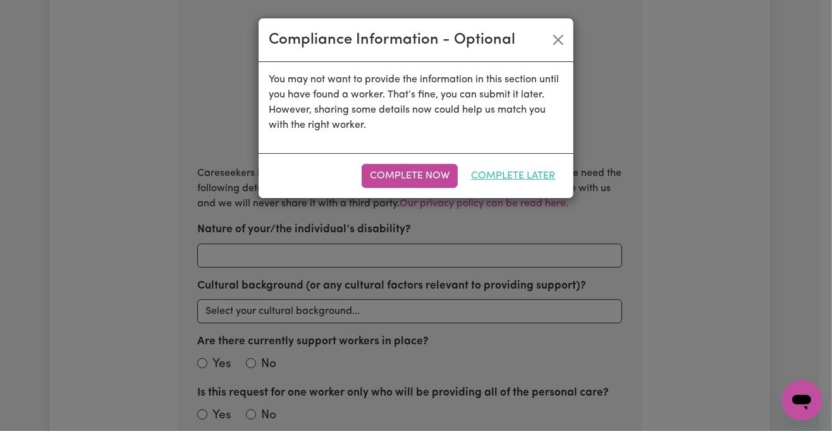
click at [513, 164] on button "Complete Later" at bounding box center [513, 176] width 101 height 24
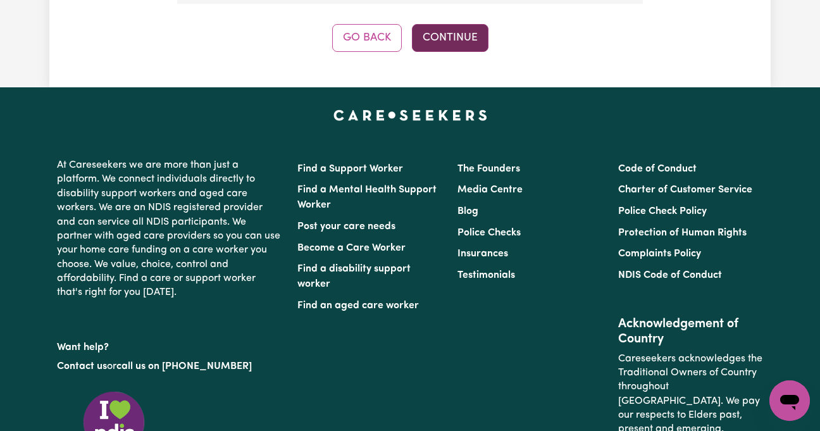
click at [457, 42] on button "Continue" at bounding box center [450, 38] width 77 height 28
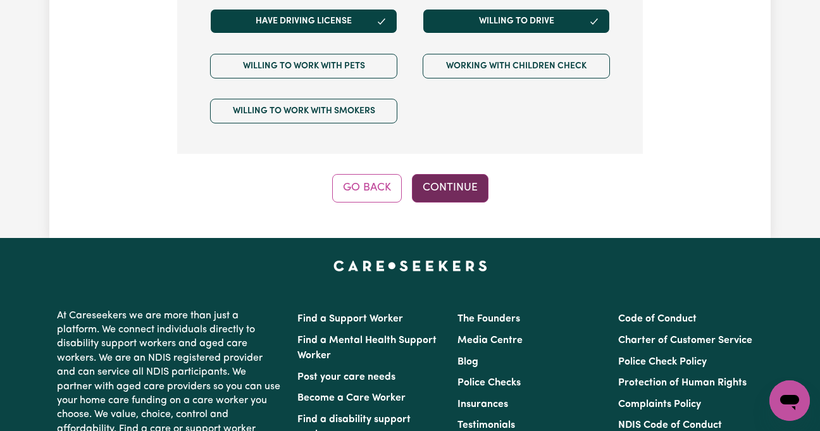
click at [466, 191] on button "Continue" at bounding box center [450, 188] width 77 height 28
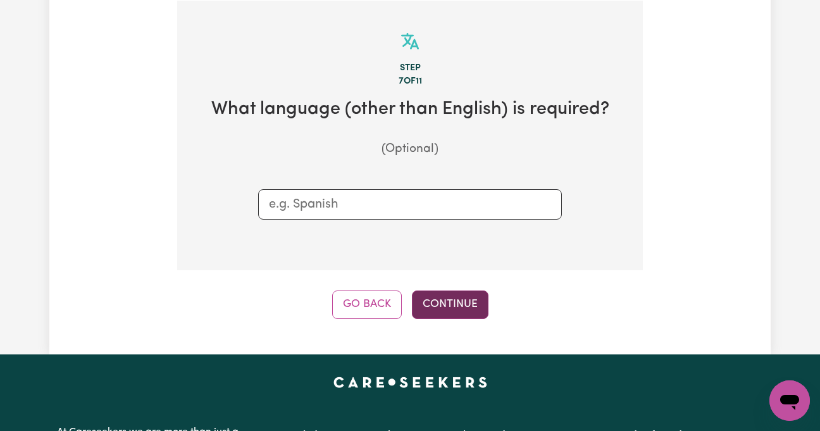
click at [460, 307] on button "Continue" at bounding box center [450, 304] width 77 height 28
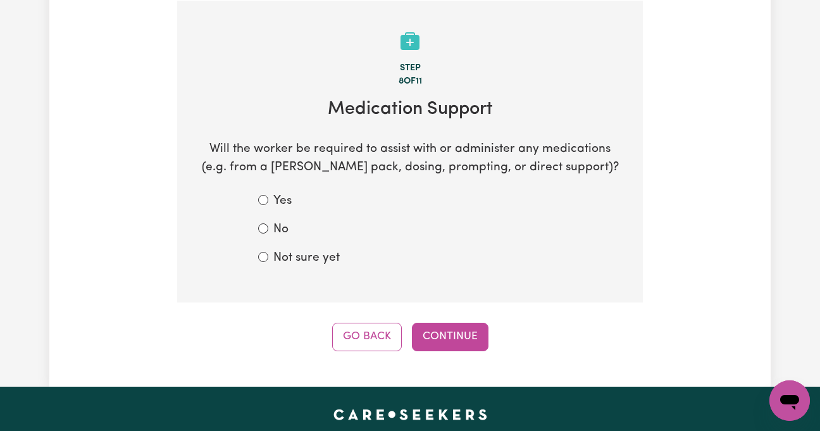
click at [316, 266] on label "Not sure yet" at bounding box center [306, 258] width 66 height 18
click at [268, 262] on input "Not sure yet" at bounding box center [263, 257] width 10 height 10
radio input "true"
click at [454, 336] on button "Continue" at bounding box center [450, 337] width 77 height 28
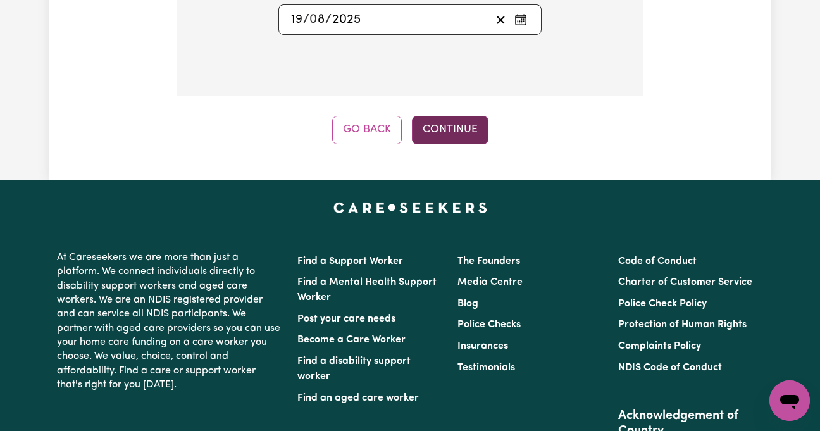
click at [447, 125] on button "Continue" at bounding box center [450, 130] width 77 height 28
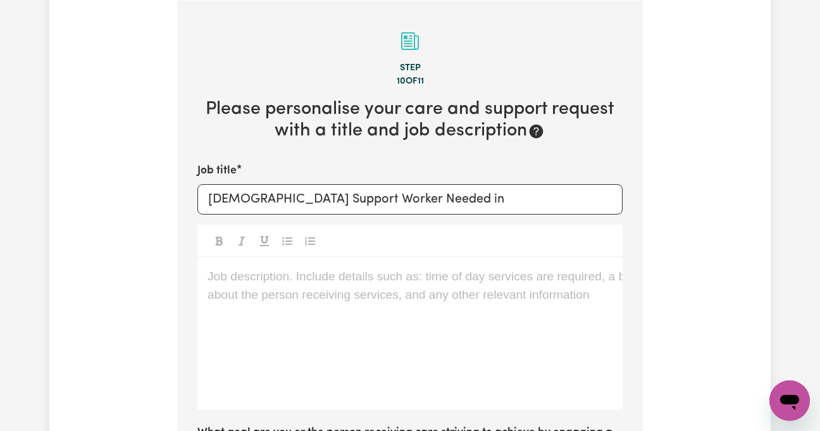
click at [319, 223] on div "Job title Female Support Worker Needed in Job description. Include details such…" at bounding box center [409, 349] width 425 height 373
click at [319, 205] on input "Female Support Worker Needed in" at bounding box center [409, 199] width 425 height 30
paste input "In Marsfield, NSW"
type input "[DEMOGRAPHIC_DATA] Support Worker Needed In [GEOGRAPHIC_DATA], [GEOGRAPHIC_DATA]"
click at [244, 326] on div "Job description. Include details such as: time of day services are required, a …" at bounding box center [409, 333] width 425 height 152
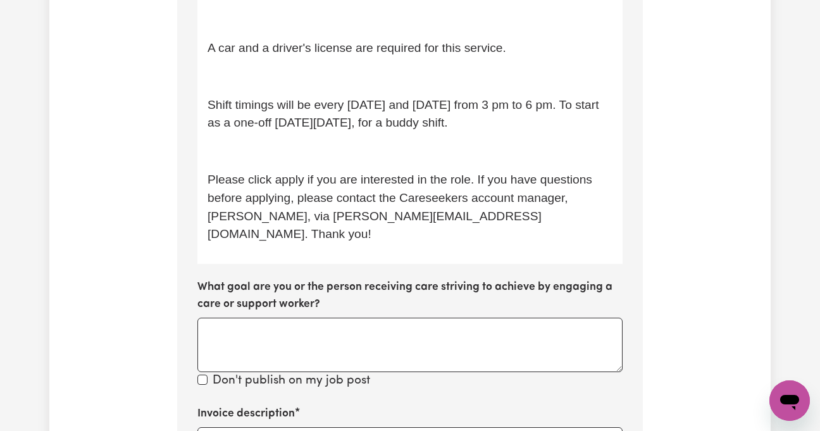
scroll to position [557, 0]
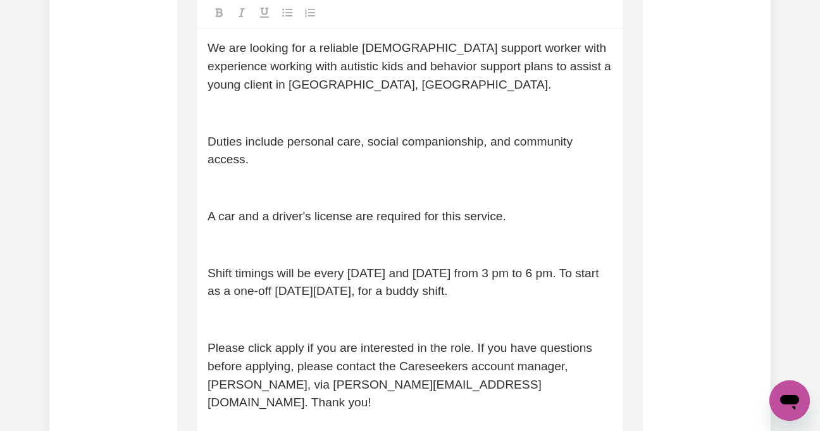
click at [229, 180] on p "﻿" at bounding box center [409, 188] width 405 height 18
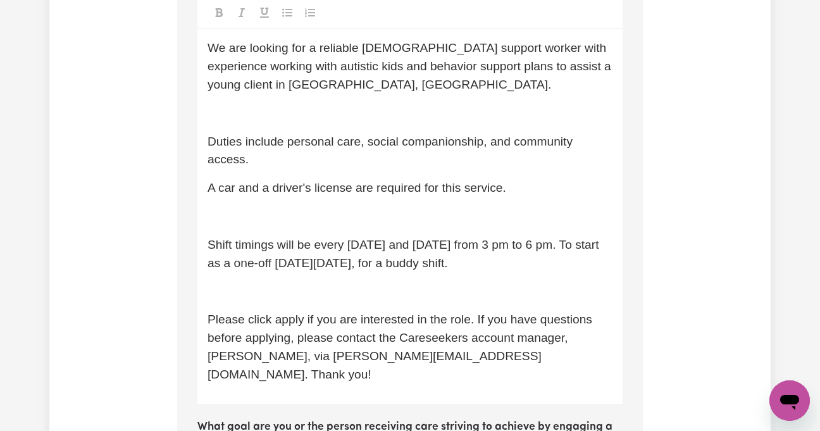
click at [231, 104] on p "﻿" at bounding box center [409, 113] width 405 height 18
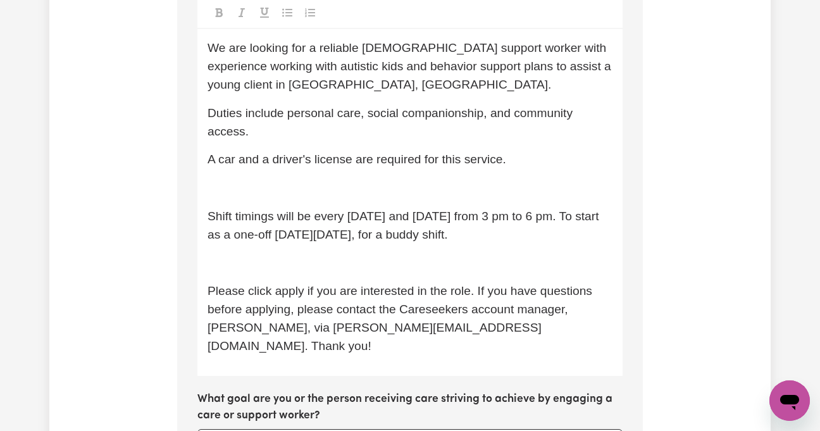
click at [245, 190] on p "﻿" at bounding box center [409, 188] width 405 height 18
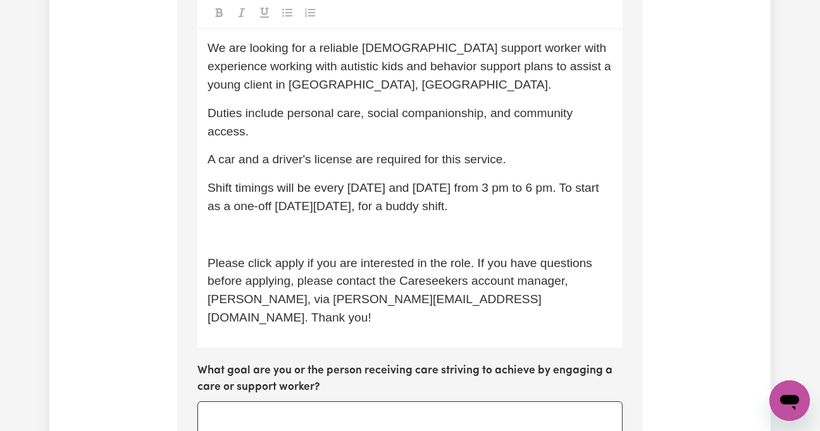
click at [249, 235] on p "﻿" at bounding box center [409, 235] width 405 height 18
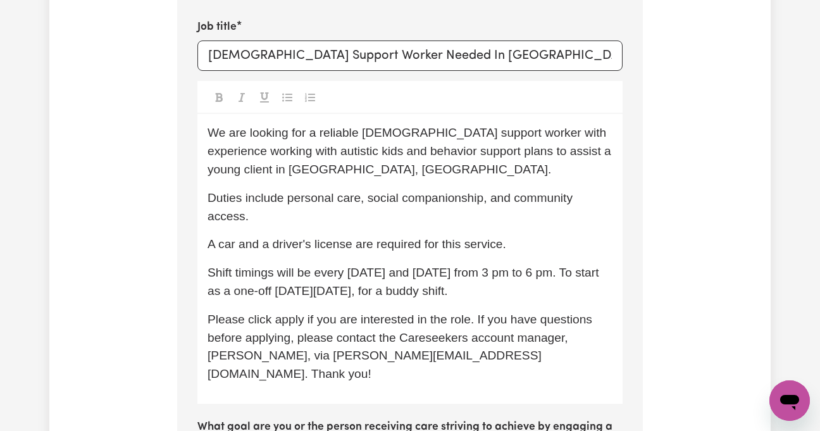
scroll to position [388, 0]
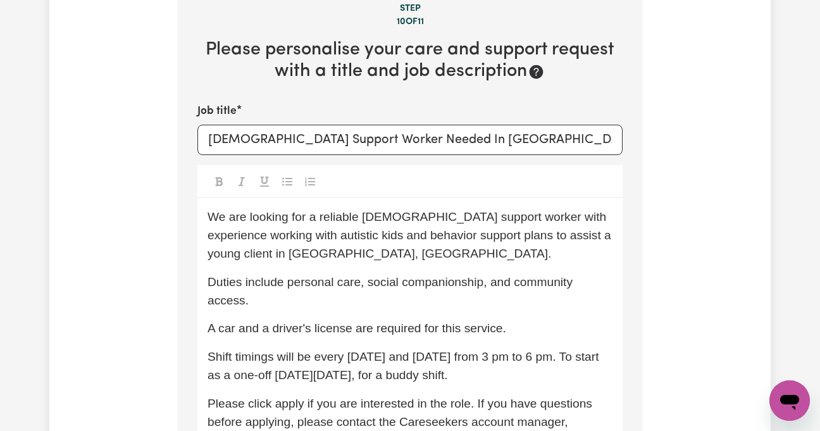
click at [210, 323] on span "A car and a driver's license are required for this service." at bounding box center [356, 327] width 299 height 13
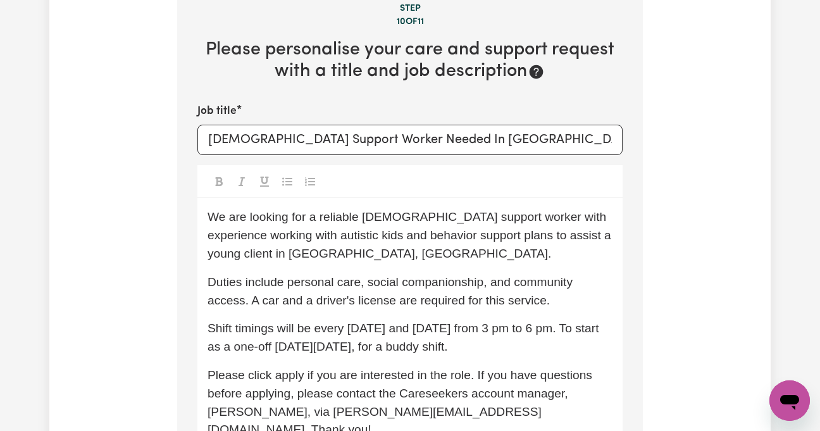
scroll to position [472, 0]
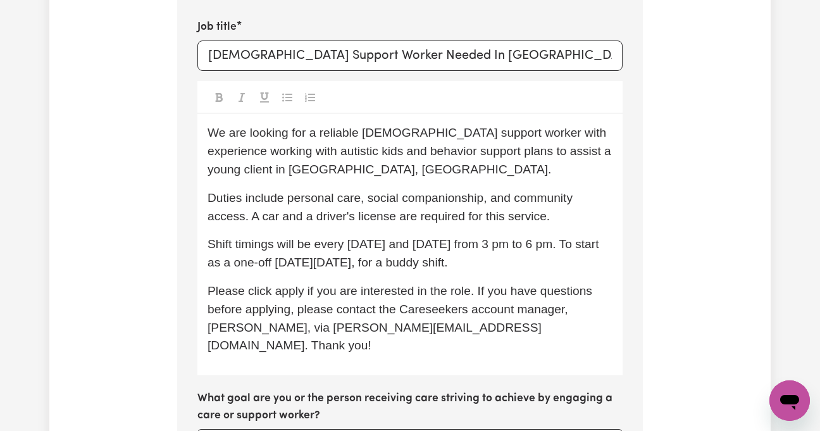
click at [533, 211] on span "Duties include personal care, social companionship, and community access. A car…" at bounding box center [391, 207] width 368 height 32
drag, startPoint x: 319, startPoint y: 242, endPoint x: 493, endPoint y: 247, distance: 174.0
click at [493, 247] on span "Shift timings will be every Monday and Tuesday from 3 pm to 6 pm. To start as a…" at bounding box center [404, 253] width 395 height 32
click at [495, 247] on span "Shift timings will be every Monday and Tuesday from 3 pm to 6 pm. To start as a…" at bounding box center [404, 253] width 395 height 32
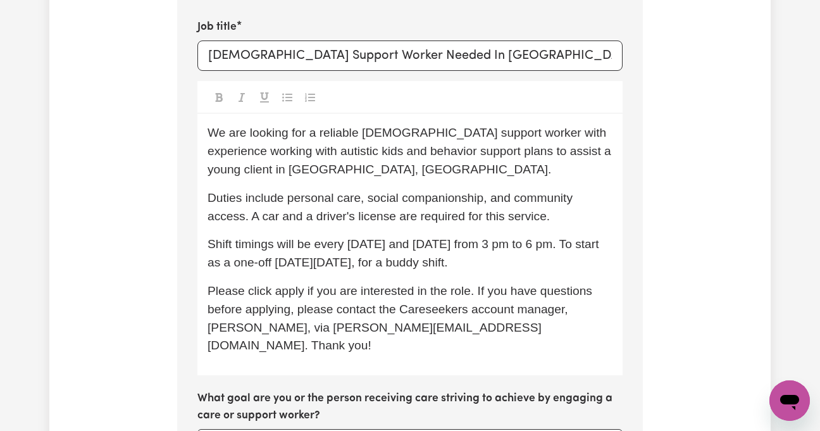
click at [349, 257] on span "Shift timings will be every Monday and Tuesday from 3 pm to 6 pm. To start as a…" at bounding box center [404, 253] width 395 height 32
drag, startPoint x: 316, startPoint y: 244, endPoint x: 490, endPoint y: 235, distance: 174.2
click at [490, 235] on p "Shift timings will be every Monday and Tuesday from 3 pm to 6 pm. To start as a…" at bounding box center [409, 253] width 405 height 37
drag, startPoint x: 396, startPoint y: 244, endPoint x: 400, endPoint y: 259, distance: 15.6
click at [400, 259] on p "Shift timings will be 3 pm to 6 pm. To start as a one-off this Friday, 18/07, f…" at bounding box center [409, 253] width 405 height 37
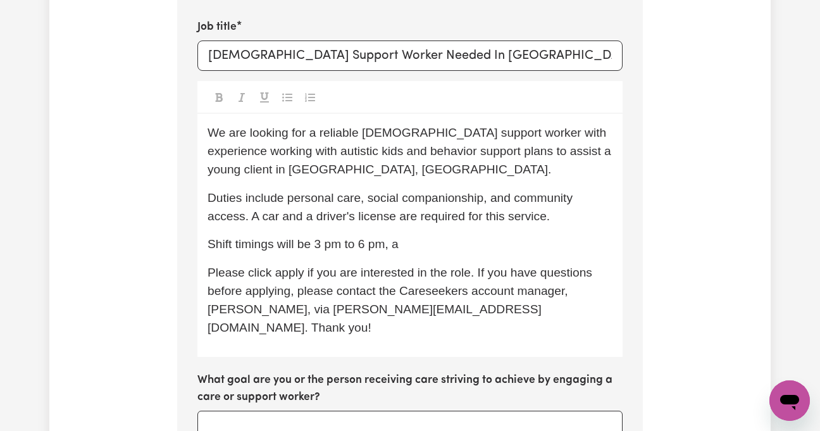
click at [315, 242] on span "Shift timings will be 3 pm to 6 pm, a" at bounding box center [302, 243] width 191 height 13
click at [279, 247] on span "Shift timings is from 3 pm to 6 pm, a" at bounding box center [304, 243] width 194 height 13
click at [443, 245] on p "Shift timings are from 3 pm to 6 pm, a" at bounding box center [409, 244] width 405 height 18
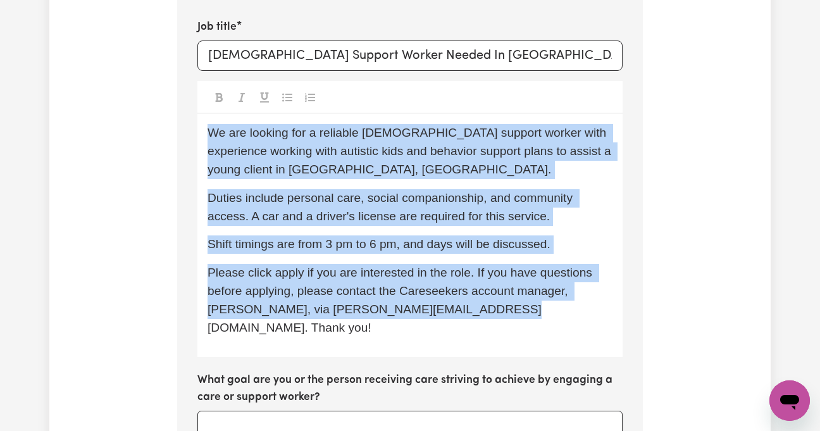
copy div "We are looking for a reliable female support worker with experience working wit…"
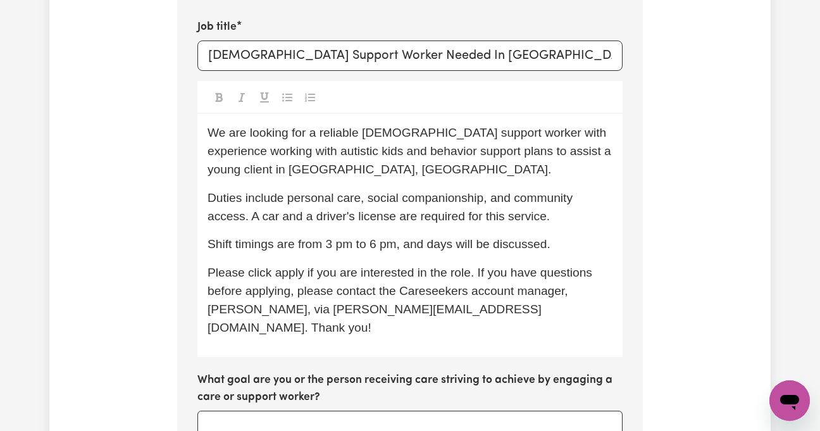
click at [701, 191] on div "Tell us your care and support requirements Welcome to Careseekers. We are excit…" at bounding box center [409, 267] width 721 height 1319
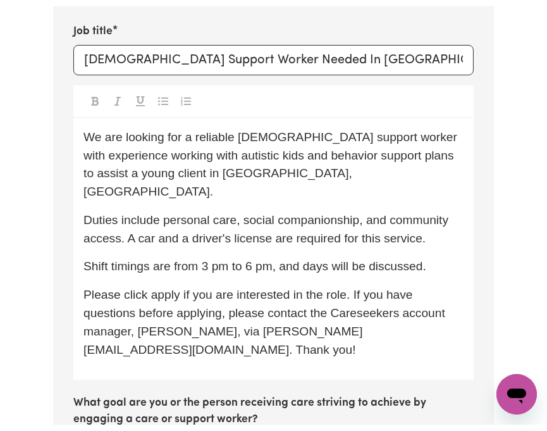
scroll to position [458, 0]
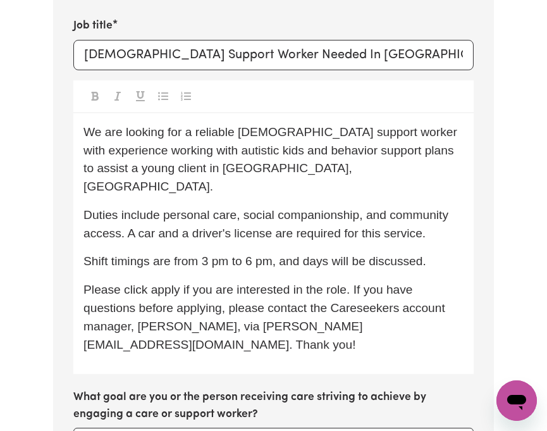
click at [380, 208] on span "Duties include personal care, social companionship, and community access. A car…" at bounding box center [267, 224] width 368 height 32
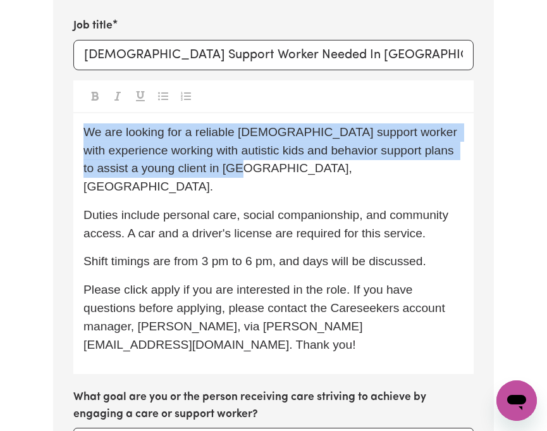
drag, startPoint x: 221, startPoint y: 166, endPoint x: 39, endPoint y: 130, distance: 185.6
click at [39, 130] on div "Tell us your care and support requirements Welcome to Careseekers. We are excit…" at bounding box center [273, 293] width 547 height 1304
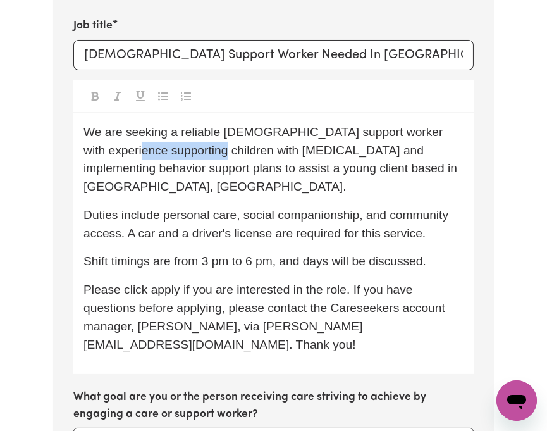
drag, startPoint x: 125, startPoint y: 147, endPoint x: 256, endPoint y: 180, distance: 135.0
click at [207, 152] on span "We are seeking a reliable female support worker with experience supporting chil…" at bounding box center [271, 159] width 377 height 68
click at [256, 180] on div "We are seeking a reliable female support worker with experience supporting chil…" at bounding box center [273, 243] width 400 height 261
click at [399, 216] on span "Duties include personal care, social companionship, and community access. A car…" at bounding box center [267, 224] width 368 height 32
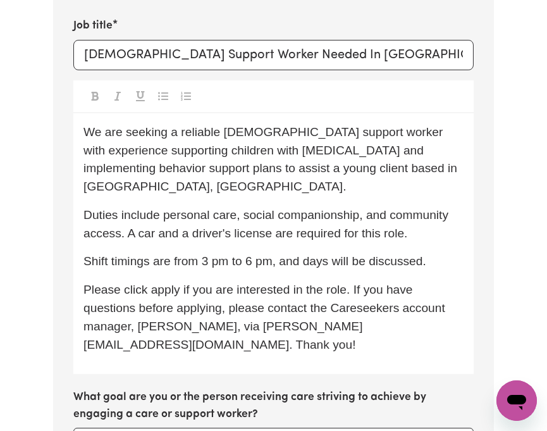
drag, startPoint x: 307, startPoint y: 244, endPoint x: 305, endPoint y: 254, distance: 10.2
click at [307, 254] on span "Shift timings are from 3 pm to 6 pm, and days will be discussed." at bounding box center [254, 260] width 343 height 13
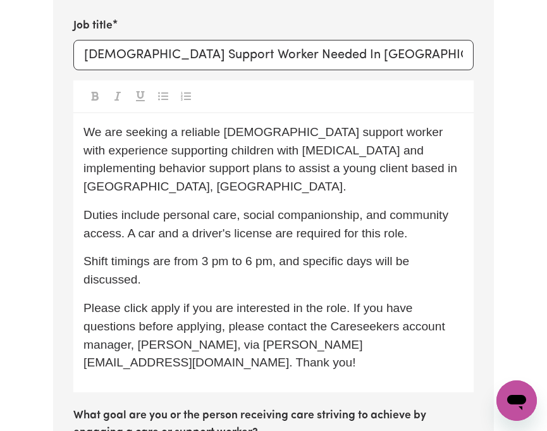
click at [431, 213] on p "Duties include personal care, social companionship, and community access. A car…" at bounding box center [273, 224] width 380 height 37
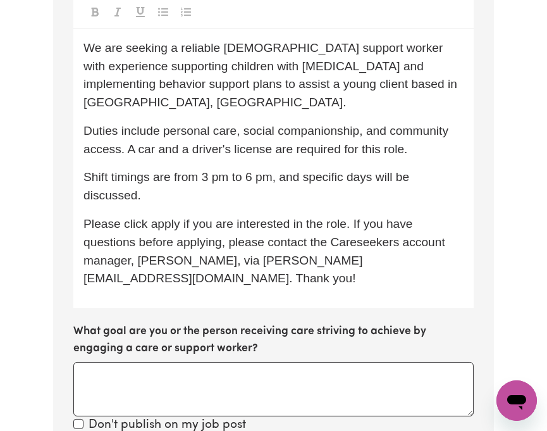
scroll to position [795, 0]
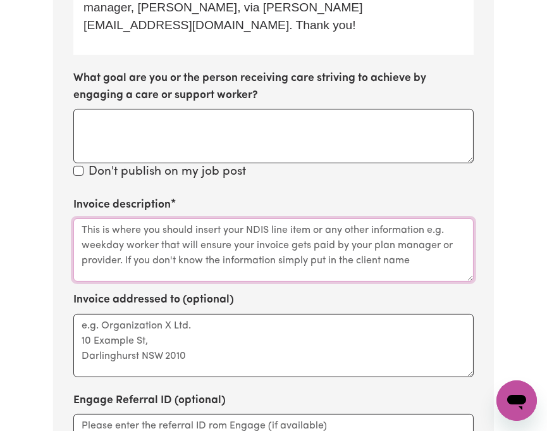
click at [144, 218] on textarea "Invoice description" at bounding box center [273, 249] width 400 height 63
paste textarea "Noah Serrano"
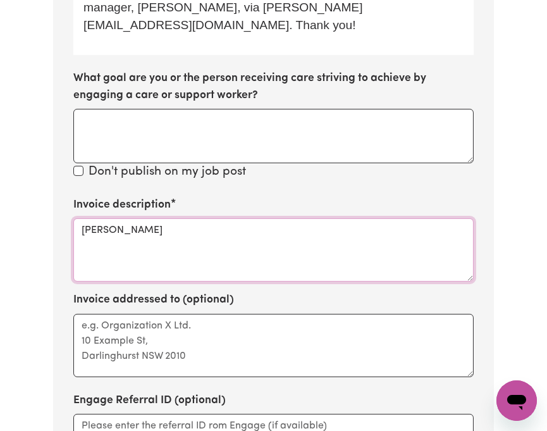
type textarea "Noah Serrano"
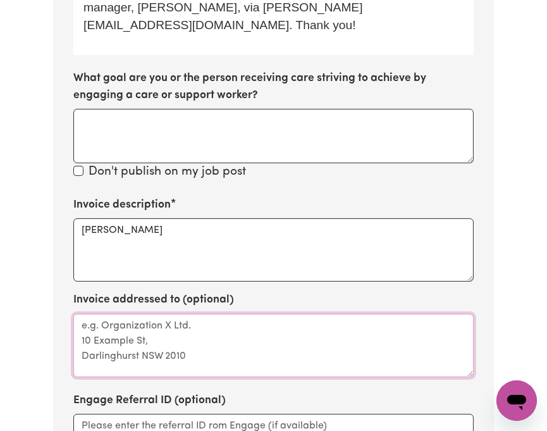
click at [144, 315] on textarea "Invoice addressed to (optional)" at bounding box center [273, 345] width 400 height 63
paste textarea "Noah Serrano"
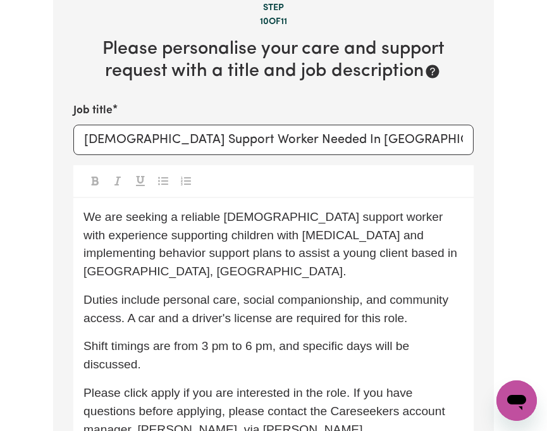
scroll to position [458, 0]
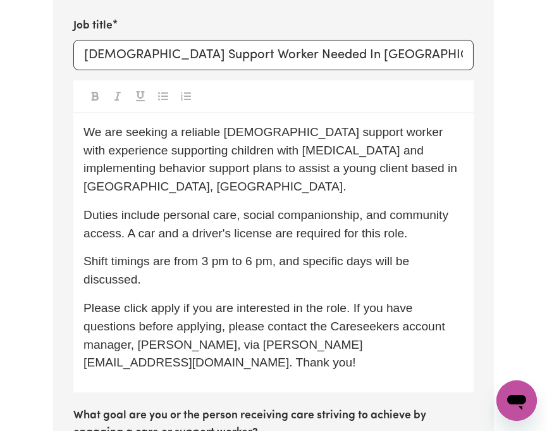
type textarea "Noah Serrano"
drag, startPoint x: 154, startPoint y: 241, endPoint x: 194, endPoint y: 274, distance: 51.7
click at [176, 265] on p "Shift timings are from 3 pm to 6 pm, and specific days will be discussed." at bounding box center [273, 270] width 380 height 37
click at [199, 277] on div "We are seeking a reliable female support worker with experience supporting chil…" at bounding box center [273, 253] width 400 height 280
click at [213, 208] on span "Duties include personal care, social companionship, and community access. A car…" at bounding box center [267, 224] width 368 height 32
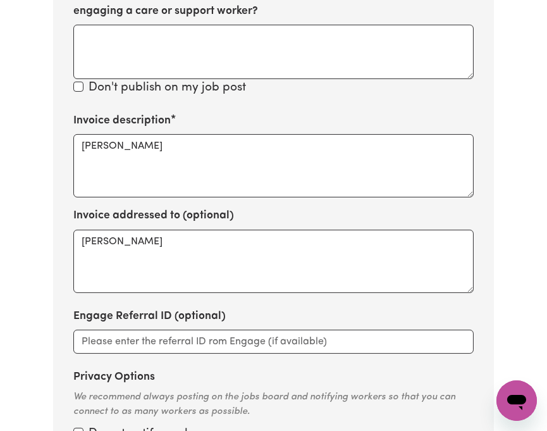
scroll to position [1217, 0]
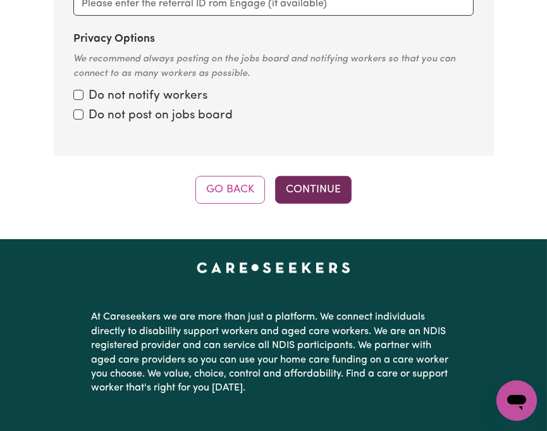
click at [322, 176] on button "Continue" at bounding box center [313, 190] width 77 height 28
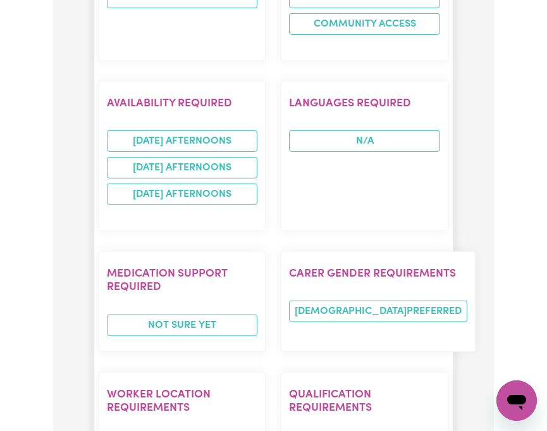
scroll to position [1663, 0]
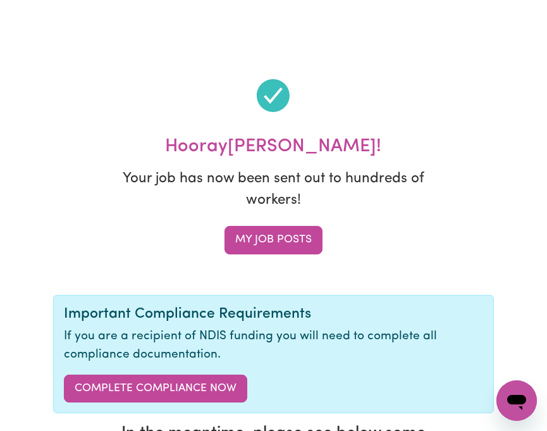
scroll to position [0, 0]
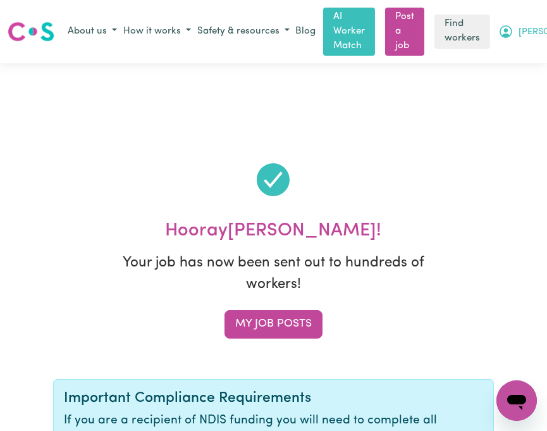
click at [505, 26] on icon "My Account" at bounding box center [506, 31] width 13 height 13
click at [494, 47] on link "My Dashboard" at bounding box center [544, 56] width 100 height 24
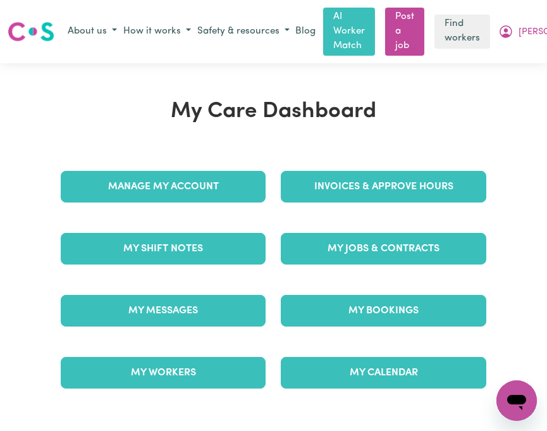
click at [364, 218] on div "Invoices & Approve Hours" at bounding box center [383, 187] width 220 height 62
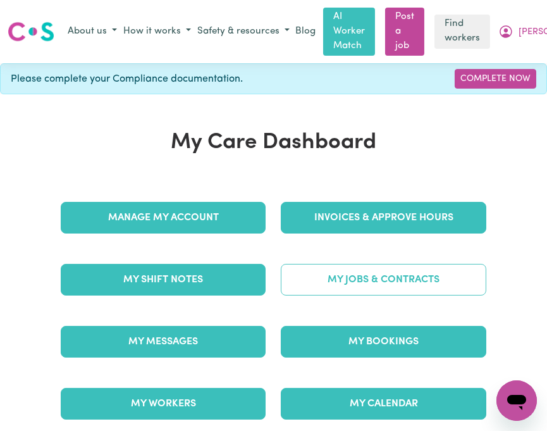
click at [318, 278] on link "My Jobs & Contracts" at bounding box center [383, 280] width 205 height 32
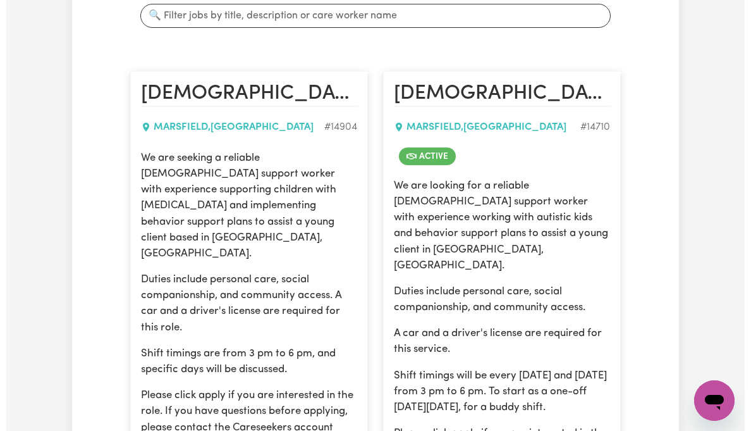
scroll to position [438, 0]
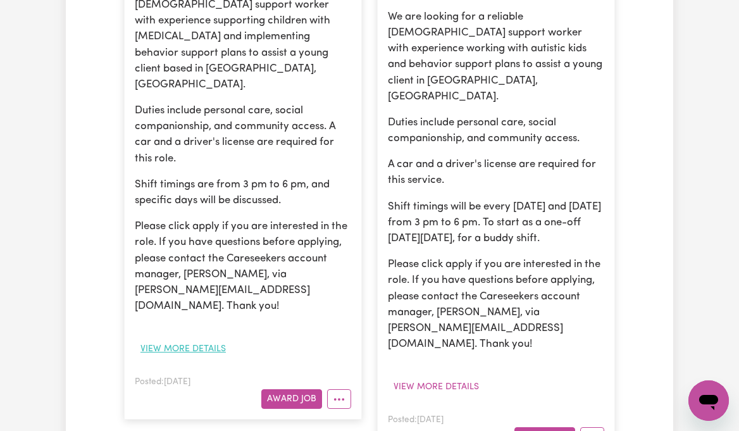
click at [166, 339] on button "View more details" at bounding box center [183, 349] width 97 height 20
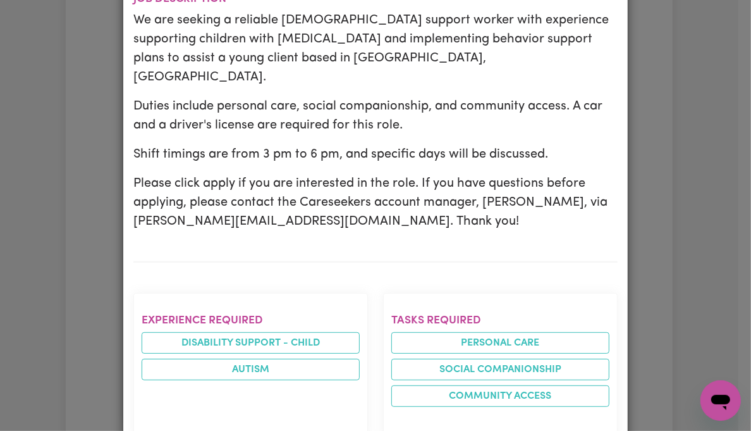
scroll to position [168, 0]
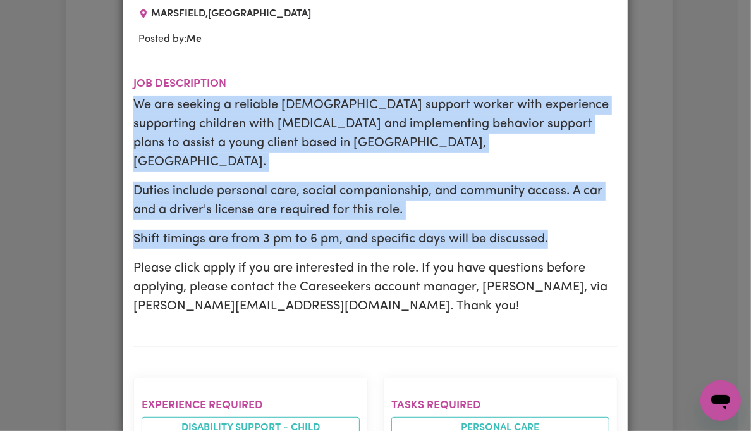
drag, startPoint x: 125, startPoint y: 71, endPoint x: 551, endPoint y: 194, distance: 442.8
copy div "We are seeking a reliable female support worker with experience supporting chil…"
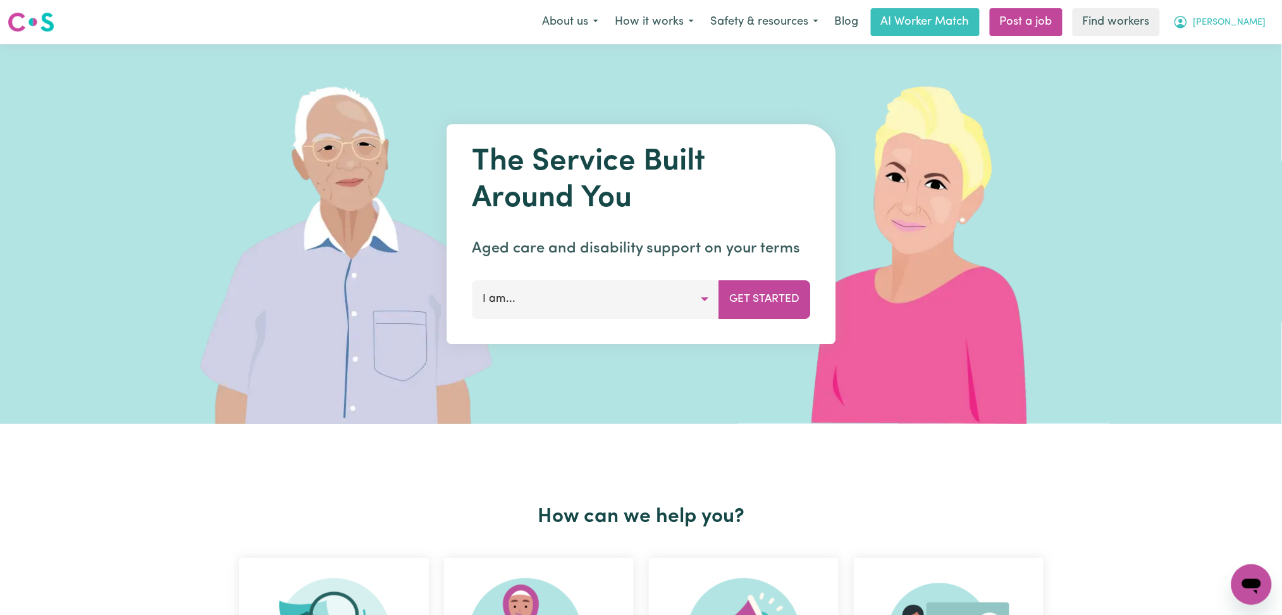
click at [1254, 24] on span "[PERSON_NAME]" at bounding box center [1230, 23] width 73 height 14
click at [1249, 63] on link "Logout" at bounding box center [1224, 73] width 100 height 24
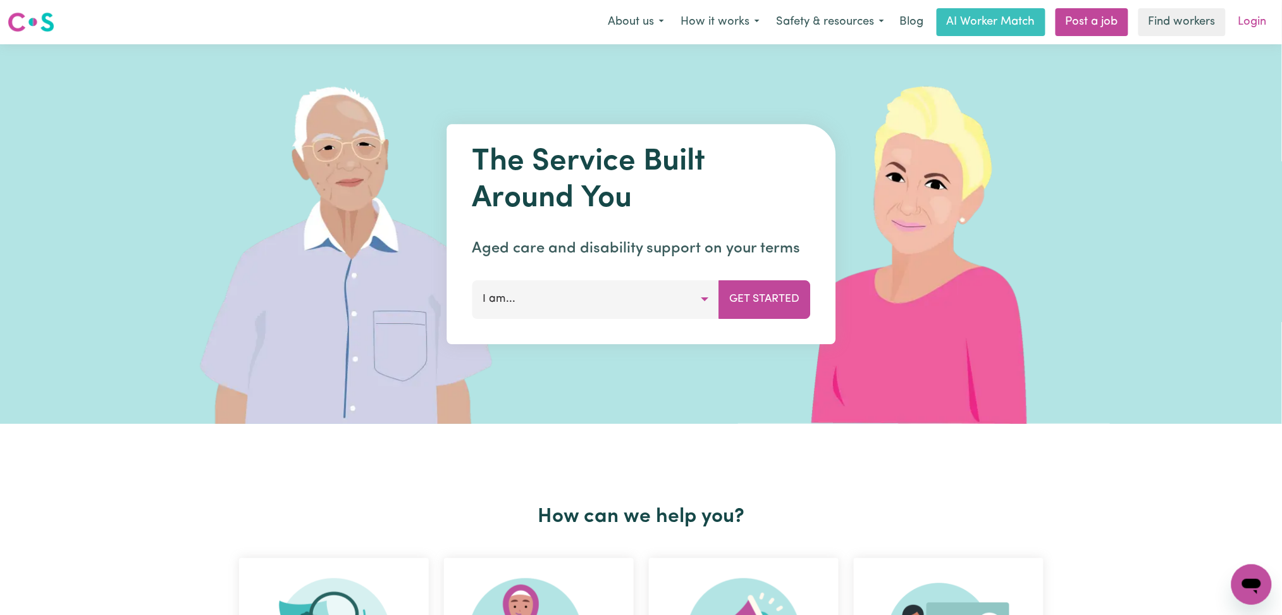
click at [1255, 28] on link "Login" at bounding box center [1253, 22] width 44 height 28
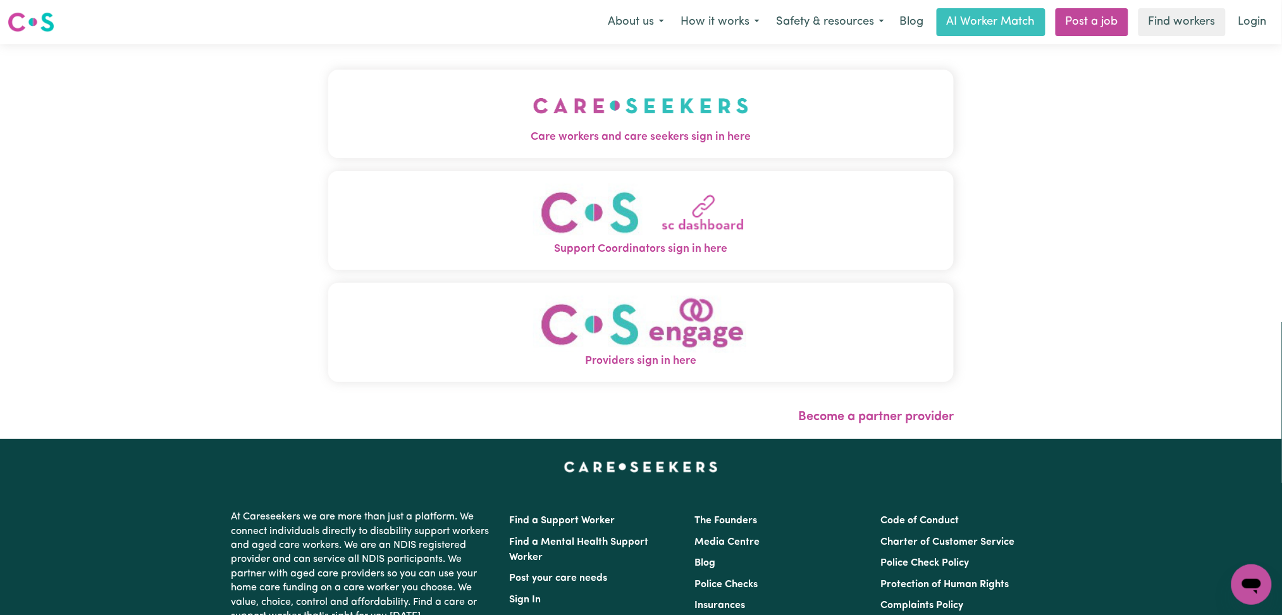
click at [533, 94] on img "Care workers and care seekers sign in here" at bounding box center [641, 105] width 216 height 47
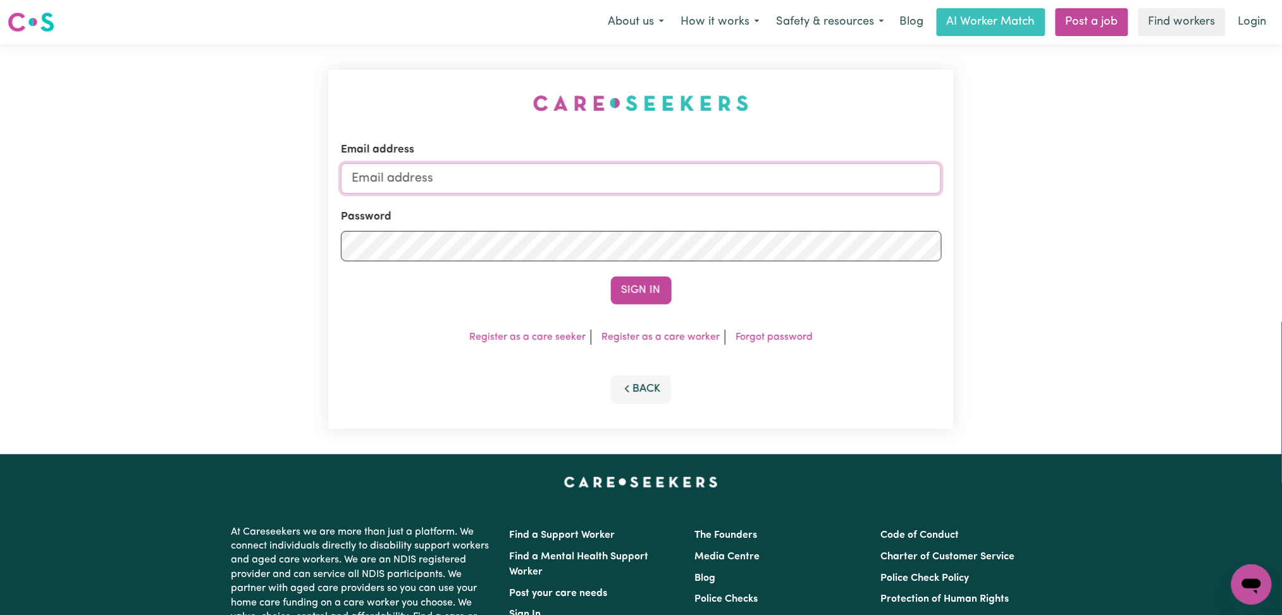
type input "onboardingcs@careseekers.com.au"
click at [631, 277] on button "Sign In" at bounding box center [641, 290] width 61 height 28
